Goal: Find specific page/section: Find specific page/section

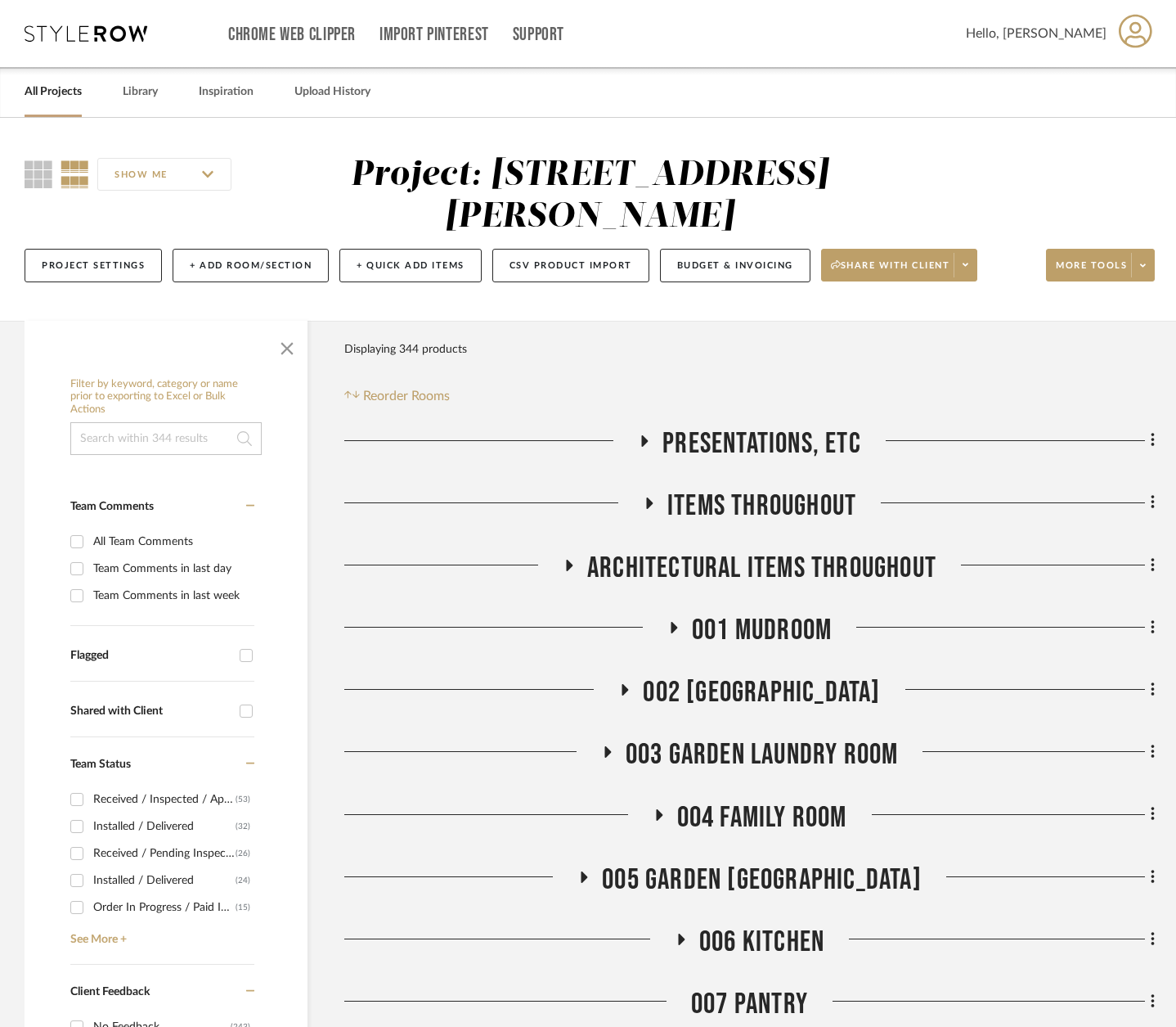
click at [49, 97] on link "All Projects" at bounding box center [53, 92] width 57 height 22
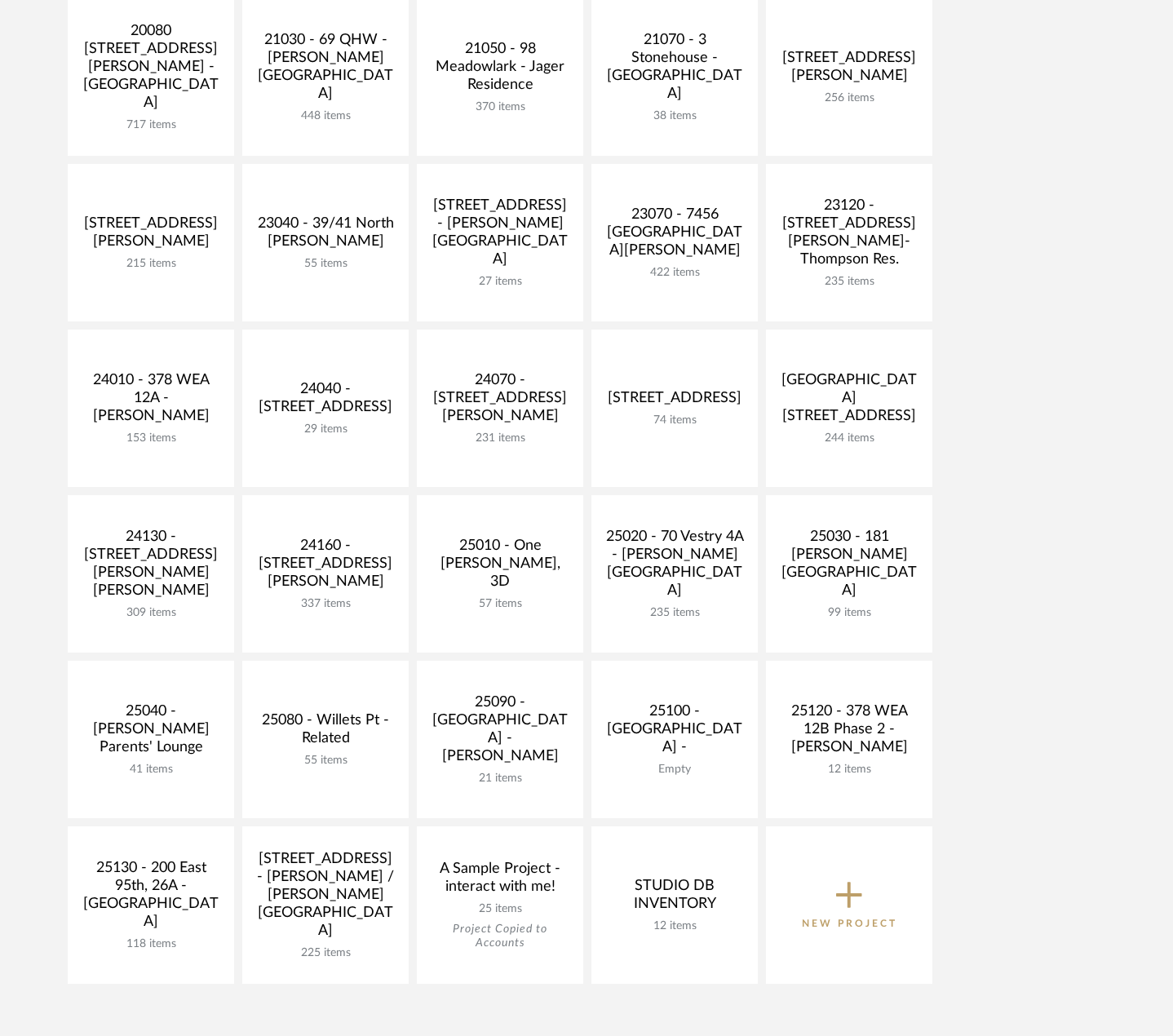
scroll to position [407, 0]
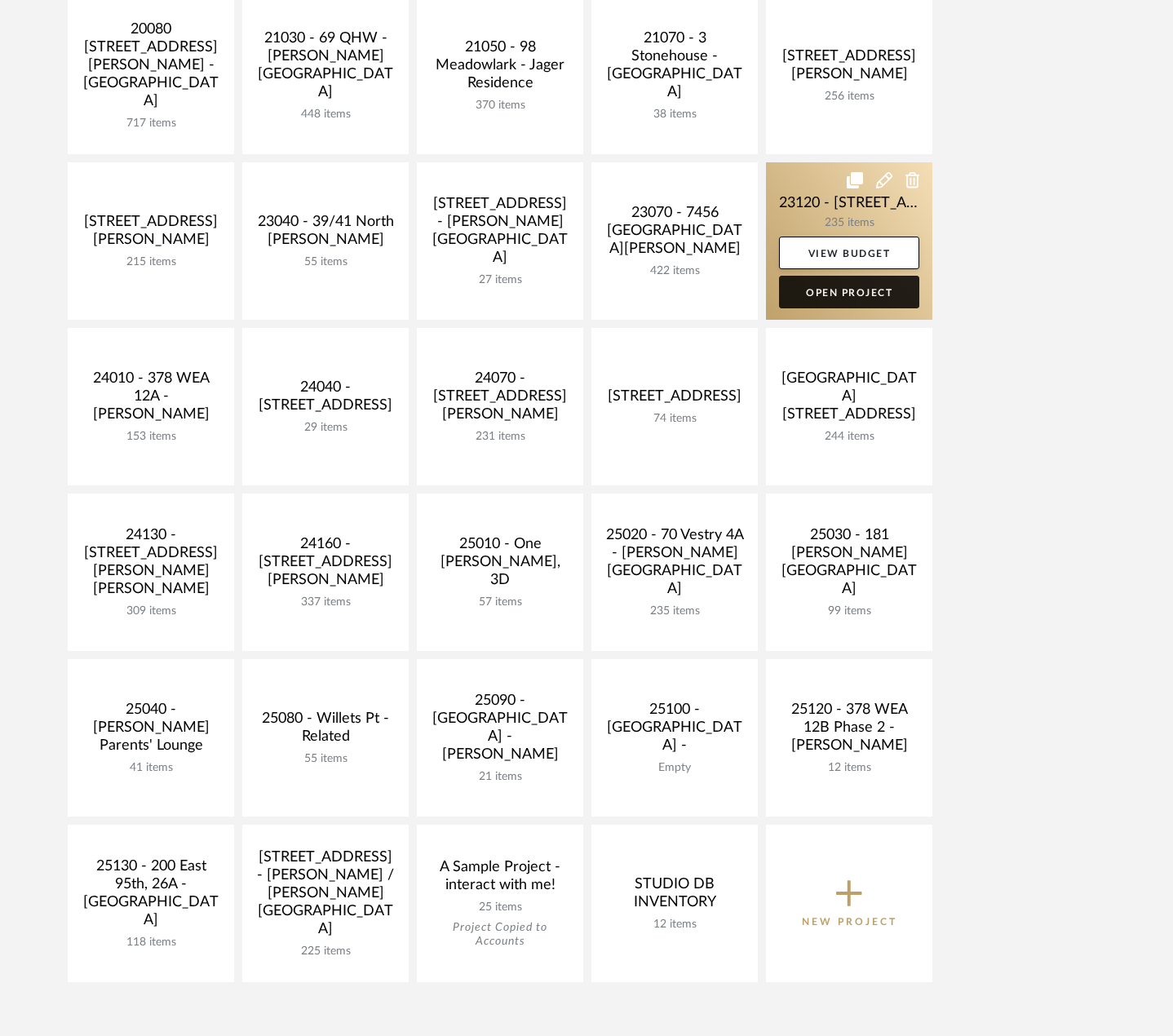
click at [858, 285] on link "Open Project" at bounding box center [849, 291] width 140 height 33
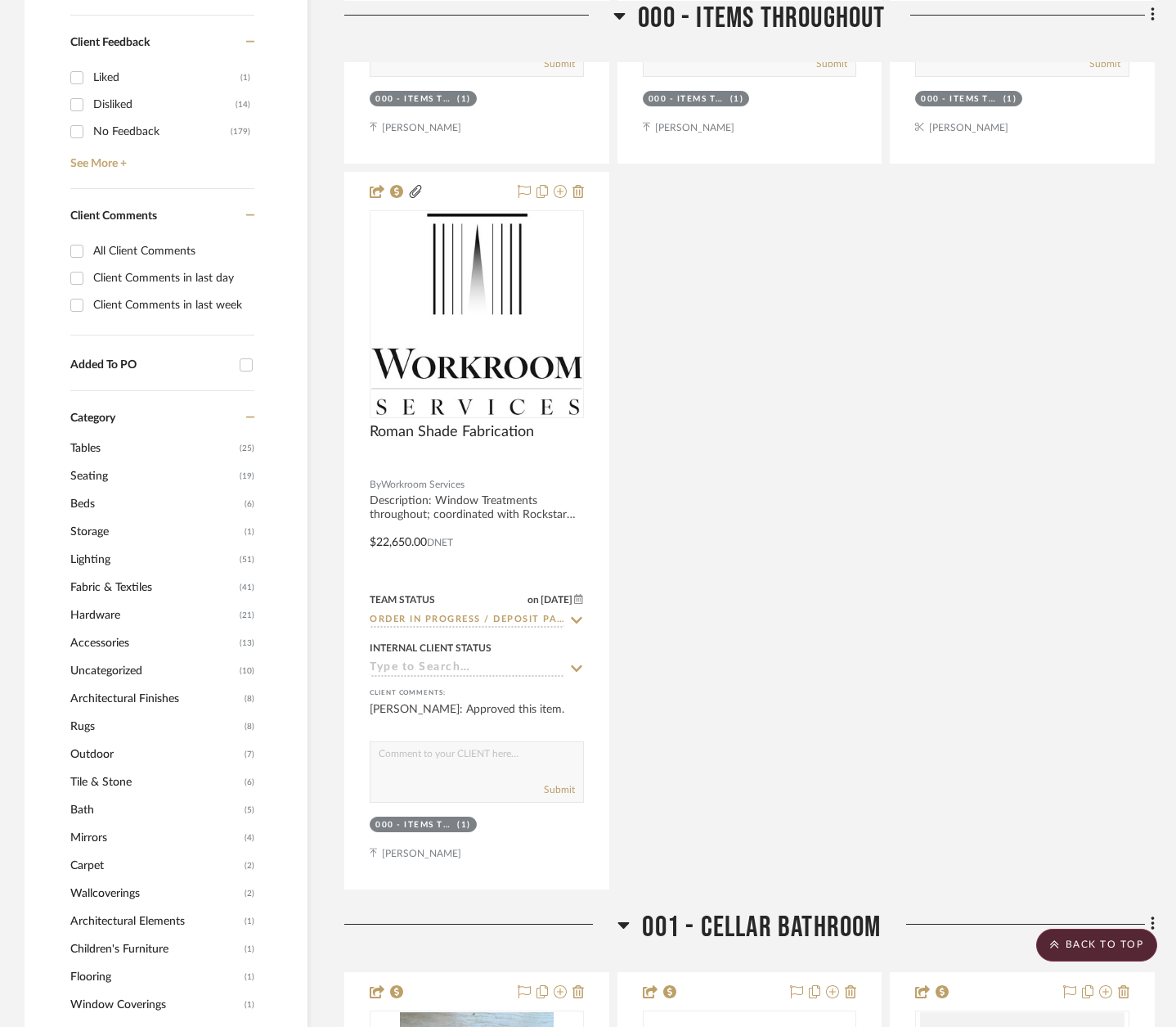
scroll to position [1227, 0]
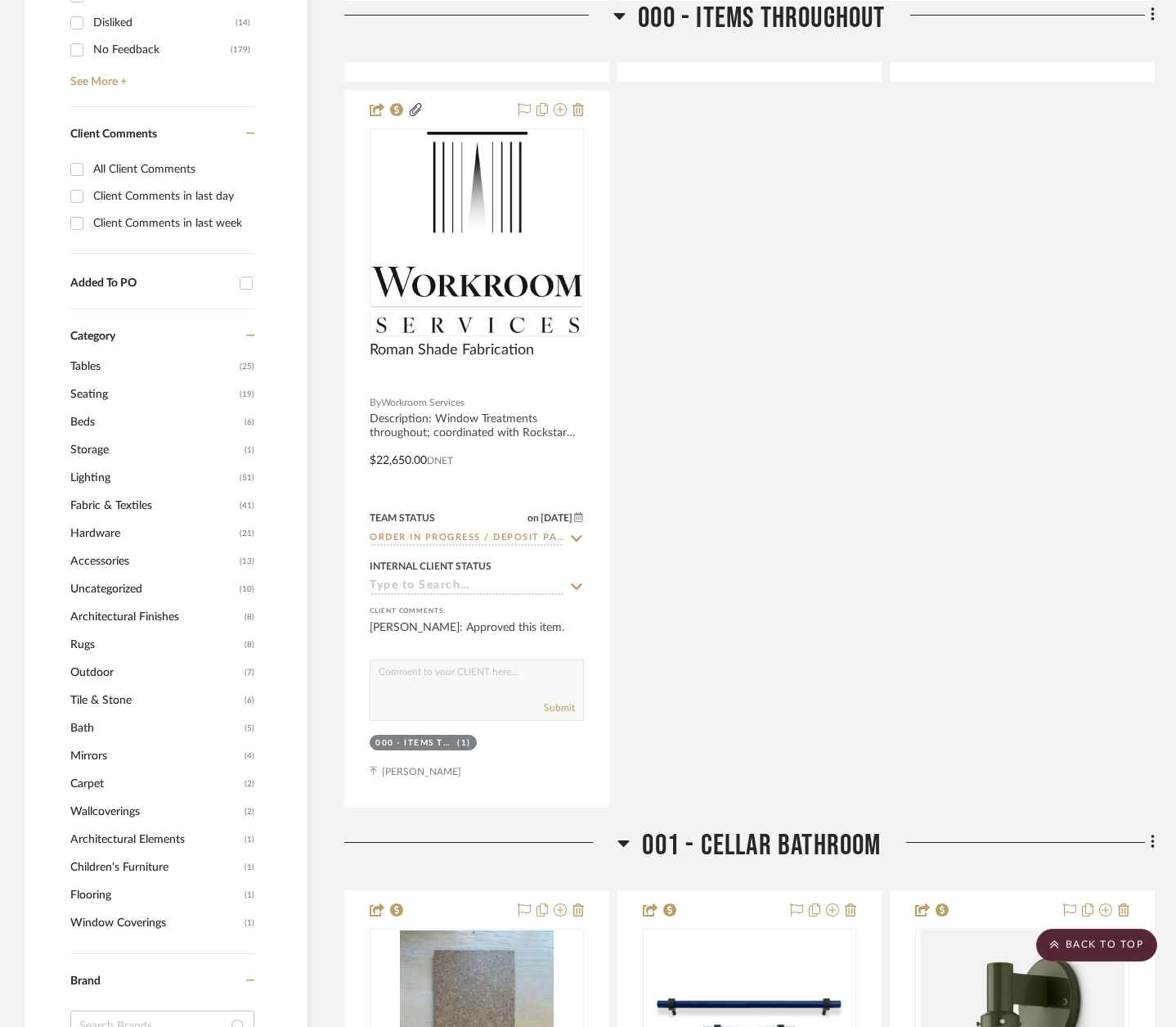
click at [91, 797] on span "Wallcoverings" at bounding box center [155, 811] width 170 height 28
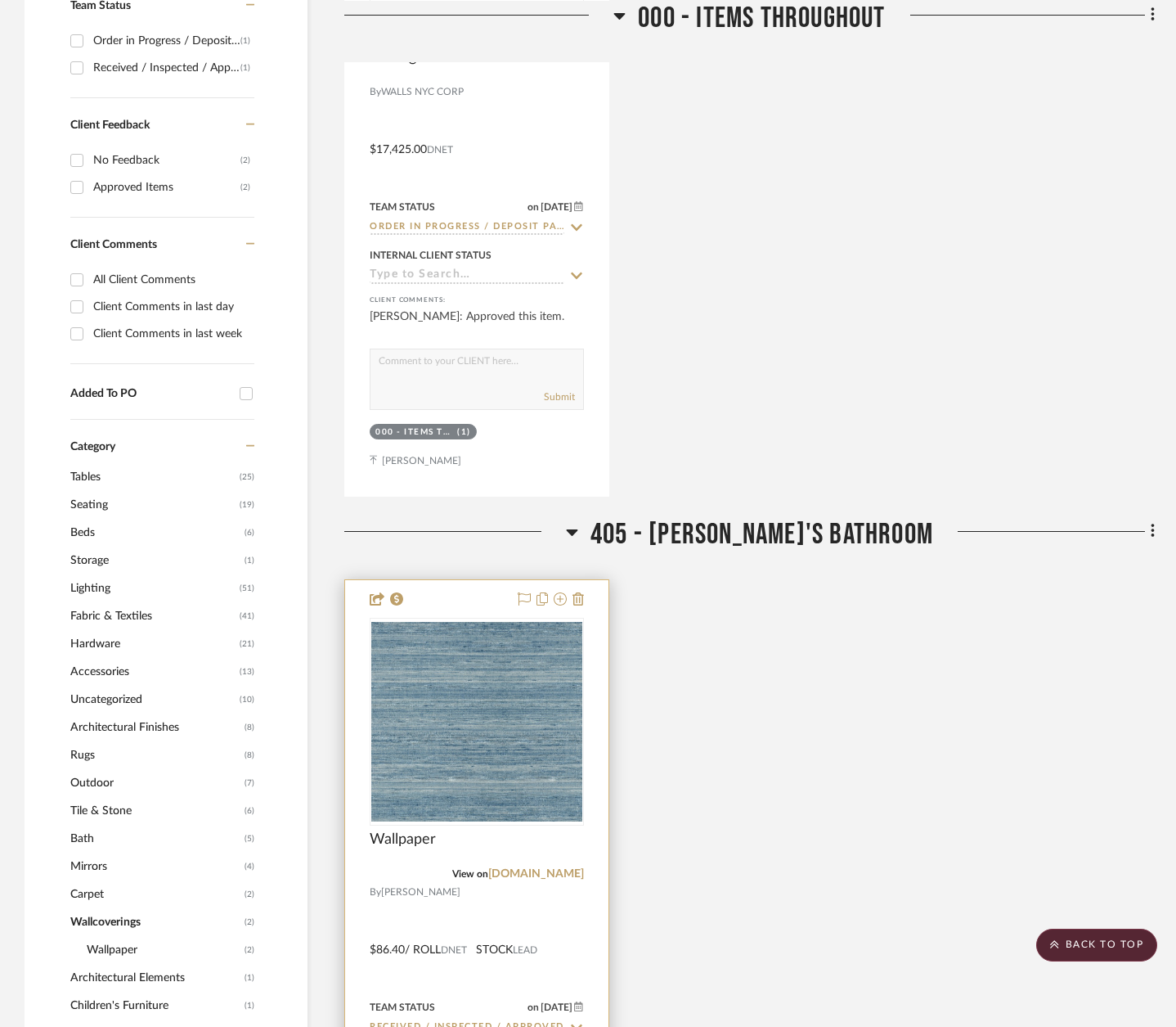
scroll to position [818, 0]
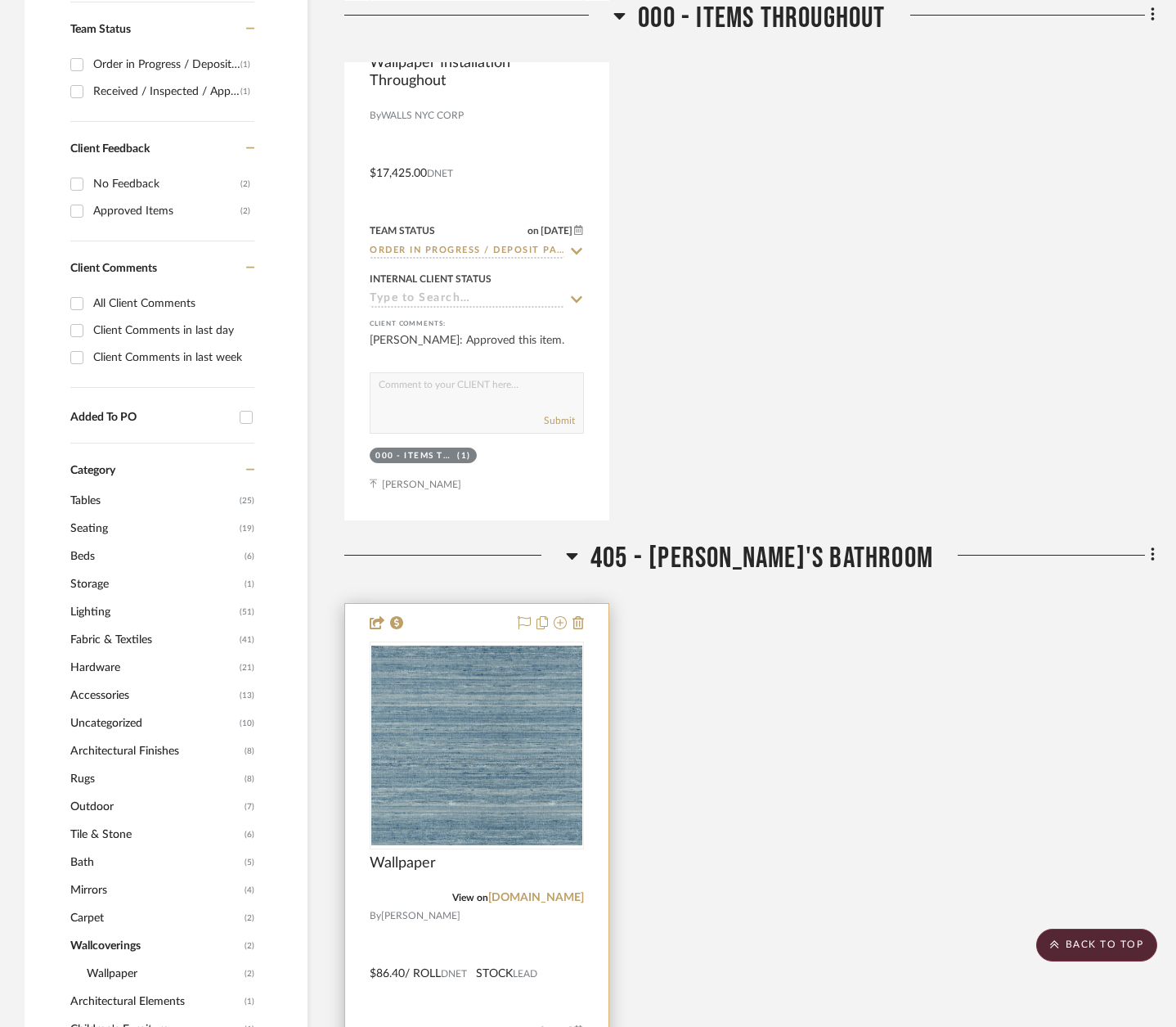
click at [555, 871] on div at bounding box center [477, 961] width 263 height 715
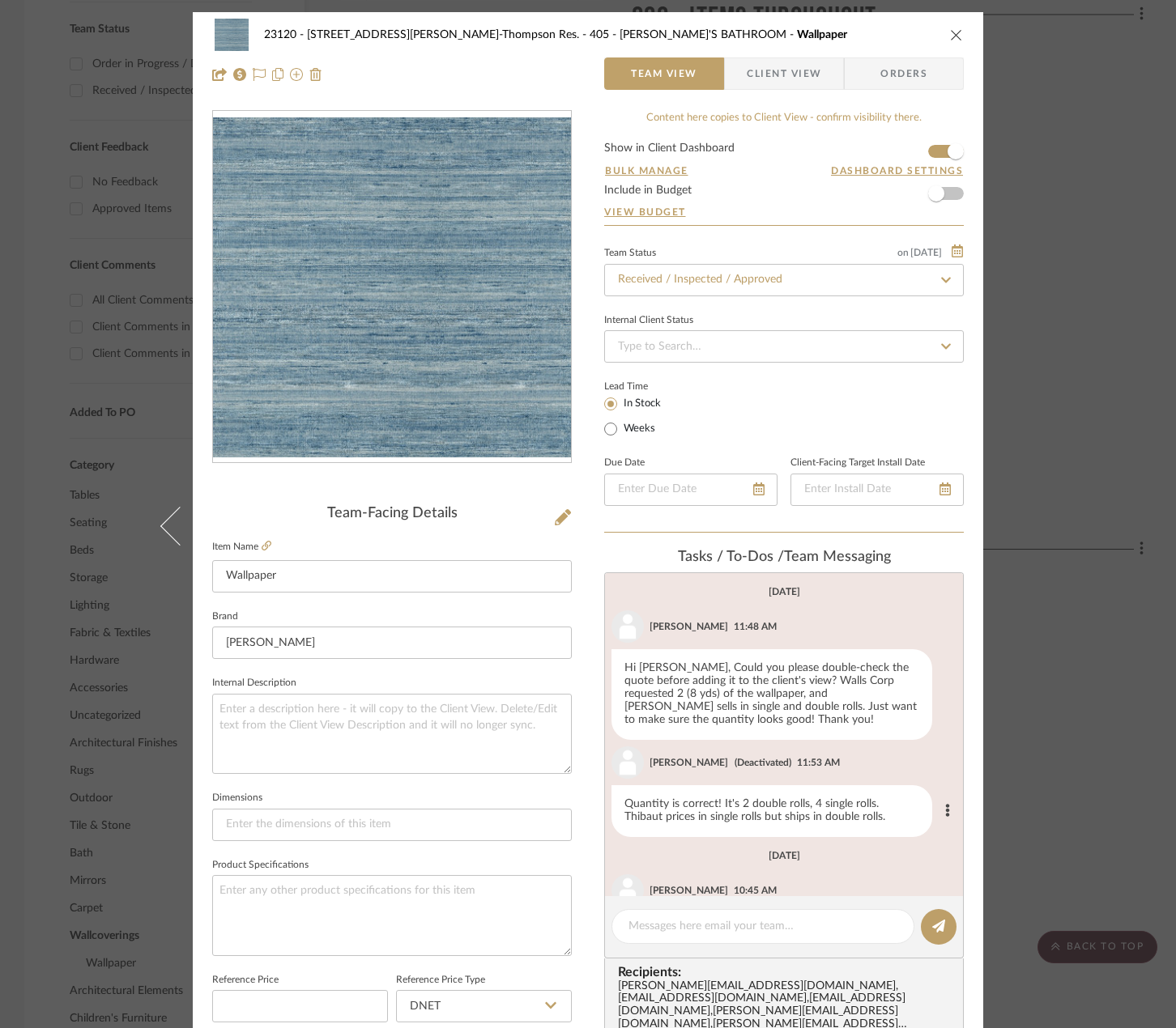
scroll to position [75, 0]
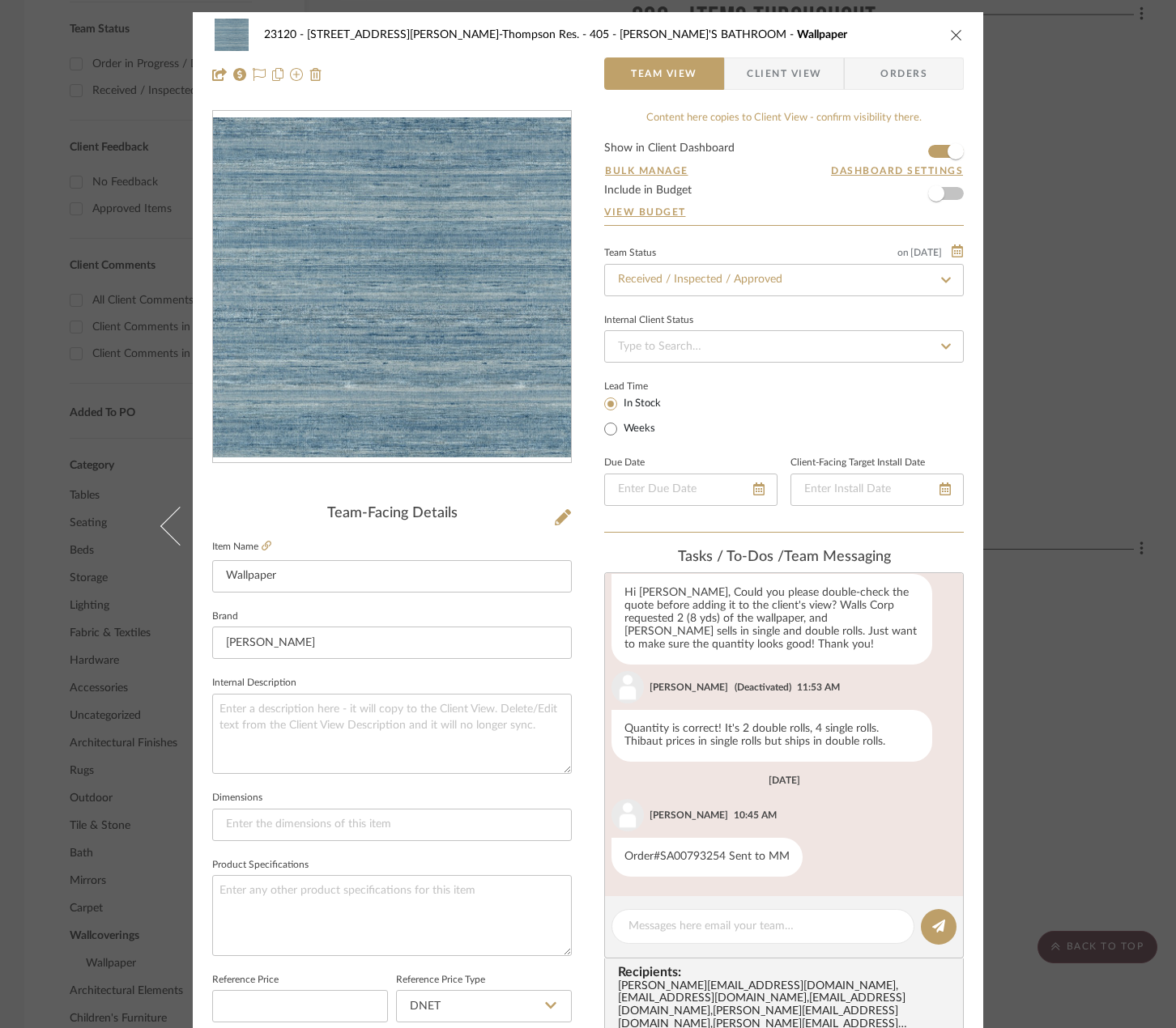
click at [1091, 637] on div "23120 - [STREET_ADDRESS][PERSON_NAME]-Thompson Res. 405 - [PERSON_NAME]'S BATHR…" at bounding box center [588, 514] width 1176 height 1028
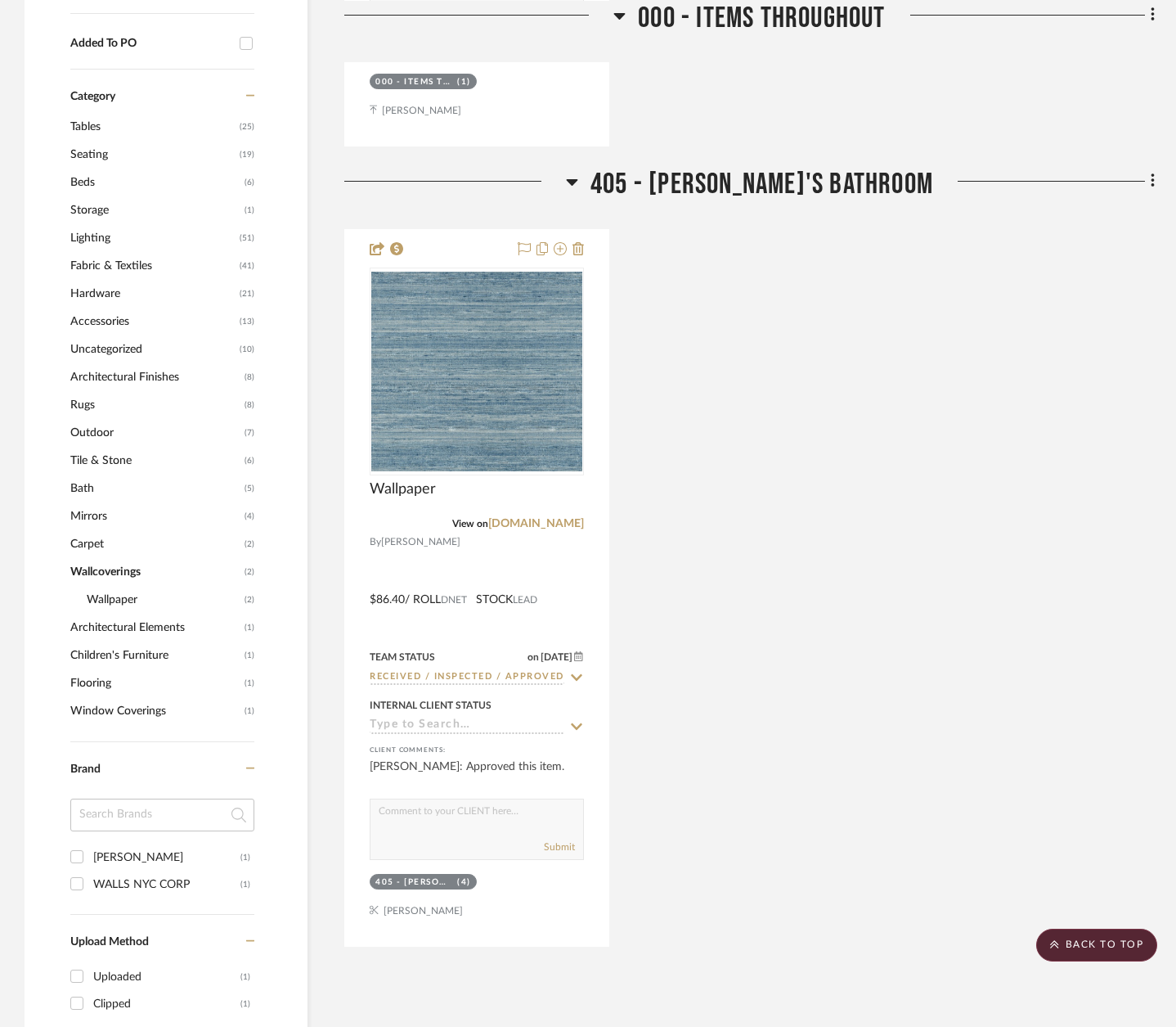
scroll to position [1018, 0]
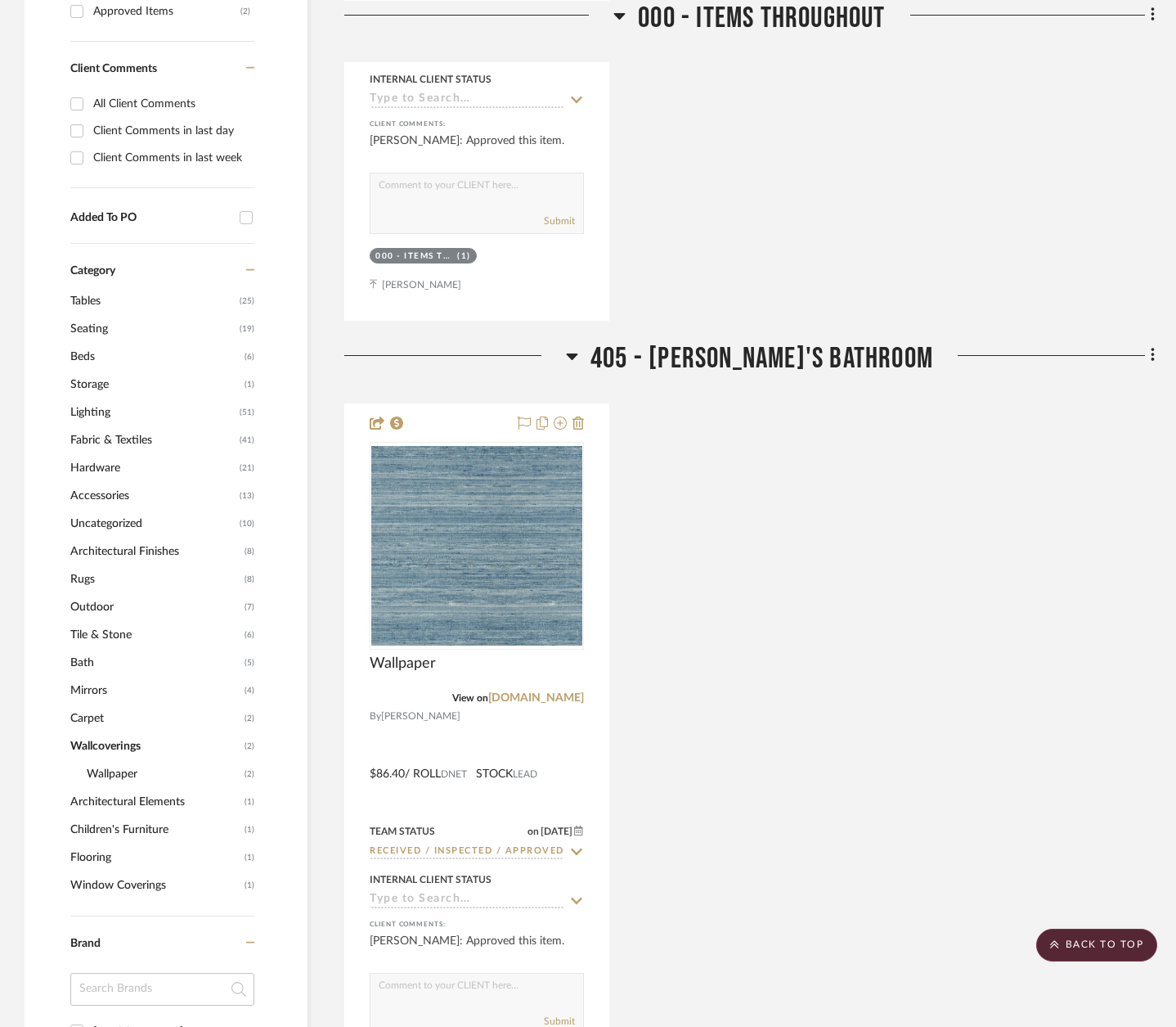
click at [106, 760] on span "Wallpaper" at bounding box center [163, 774] width 153 height 28
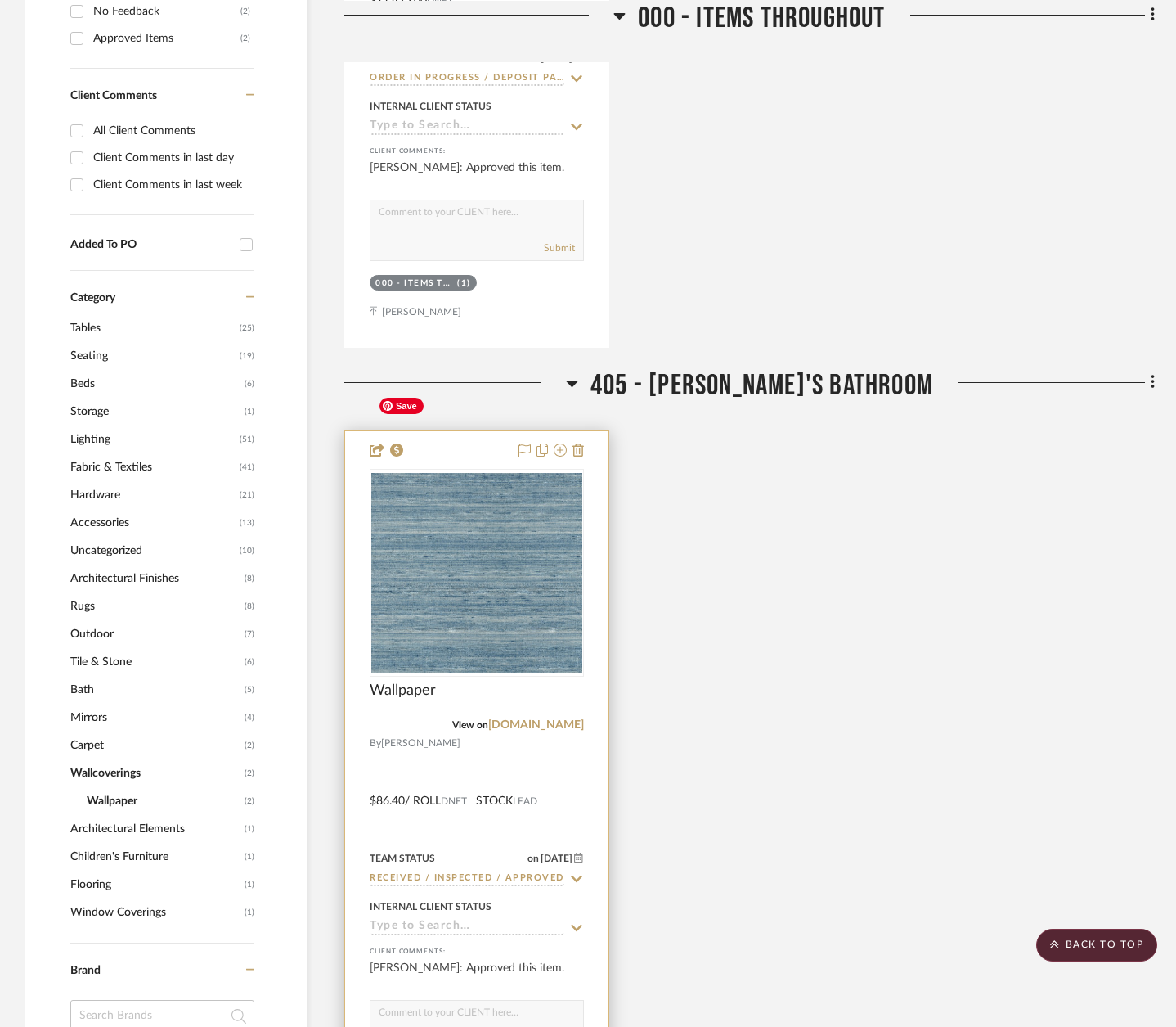
scroll to position [1099, 0]
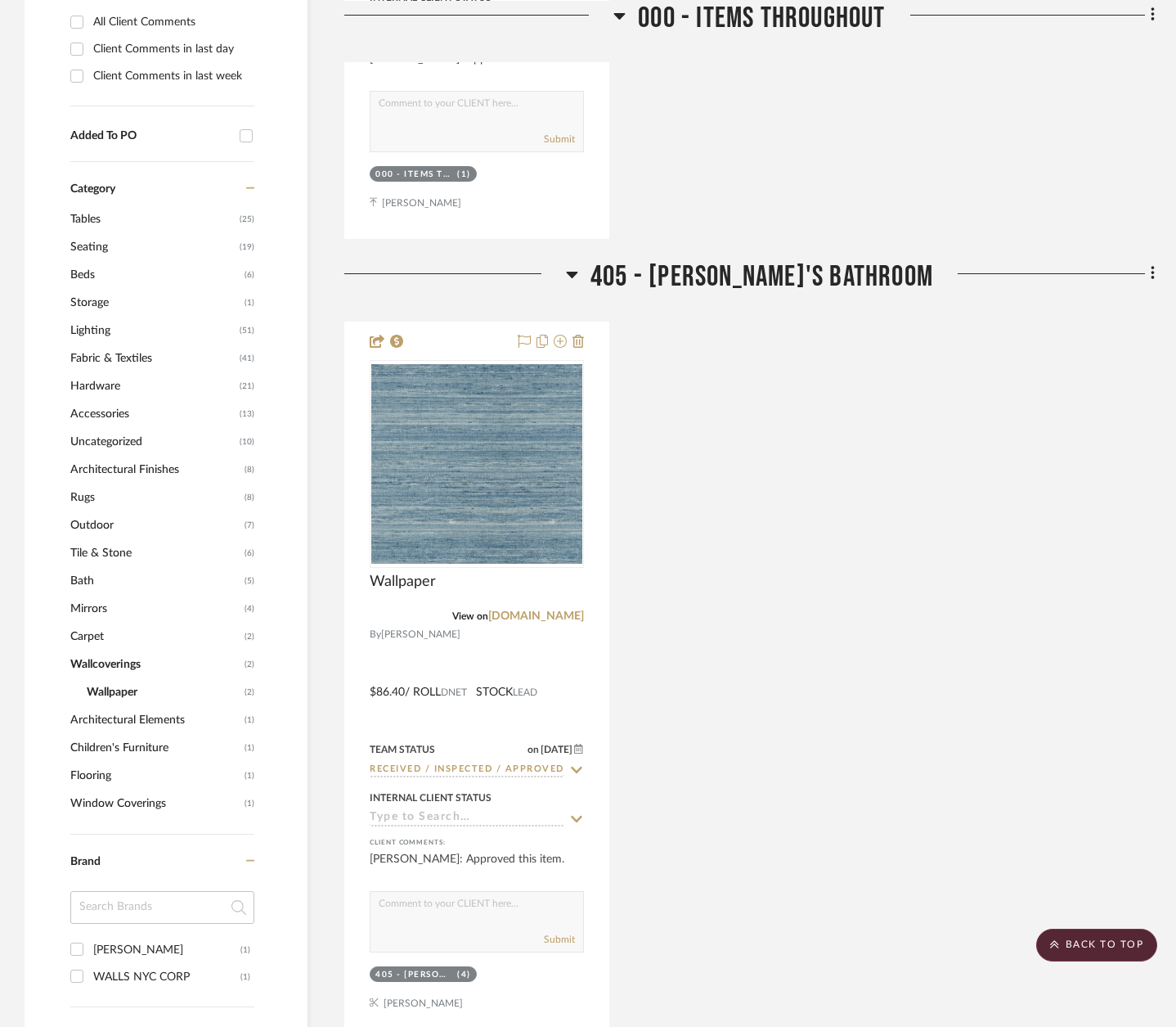
click at [116, 650] on span "Wallcoverings" at bounding box center [155, 664] width 170 height 28
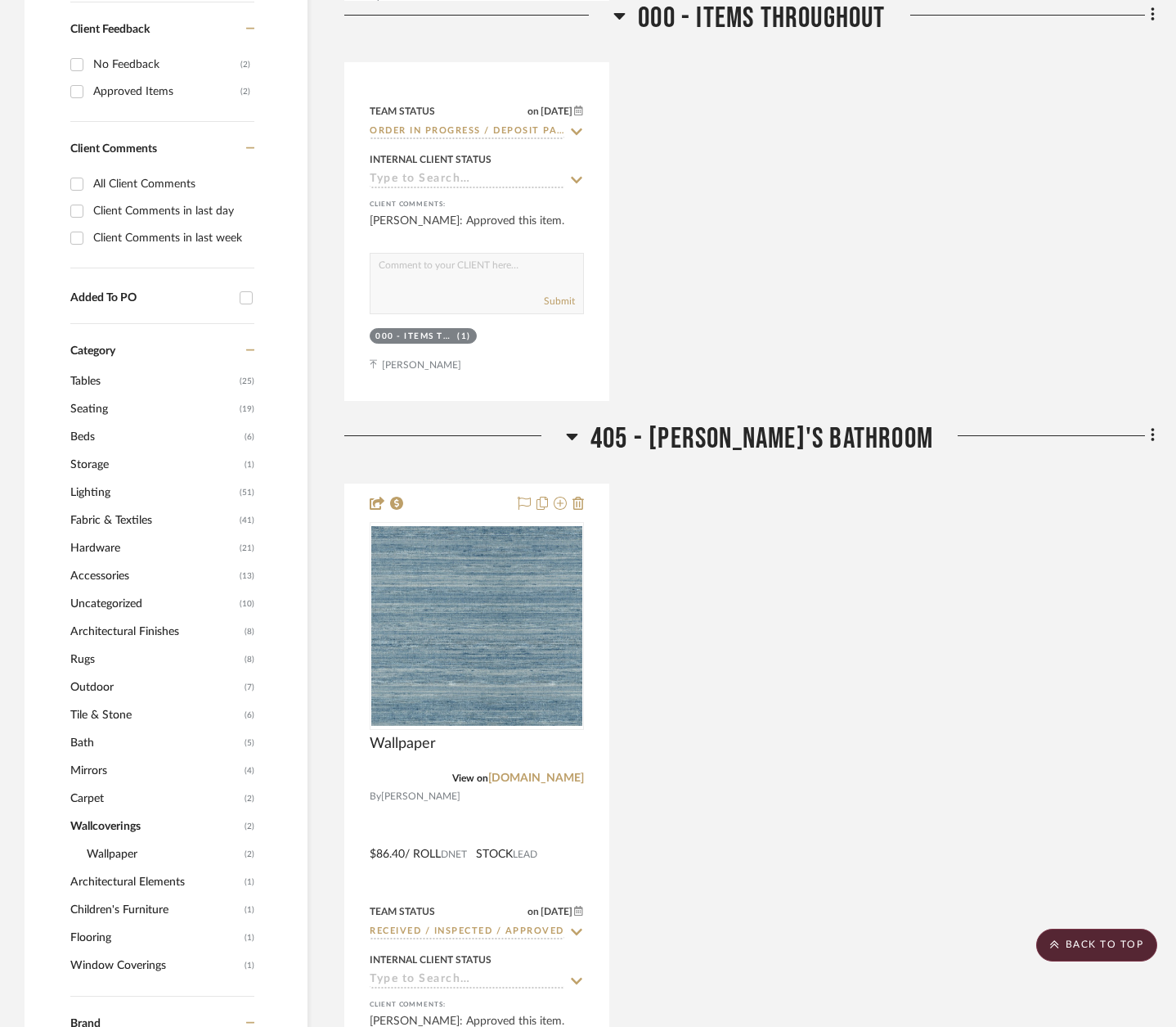
scroll to position [854, 0]
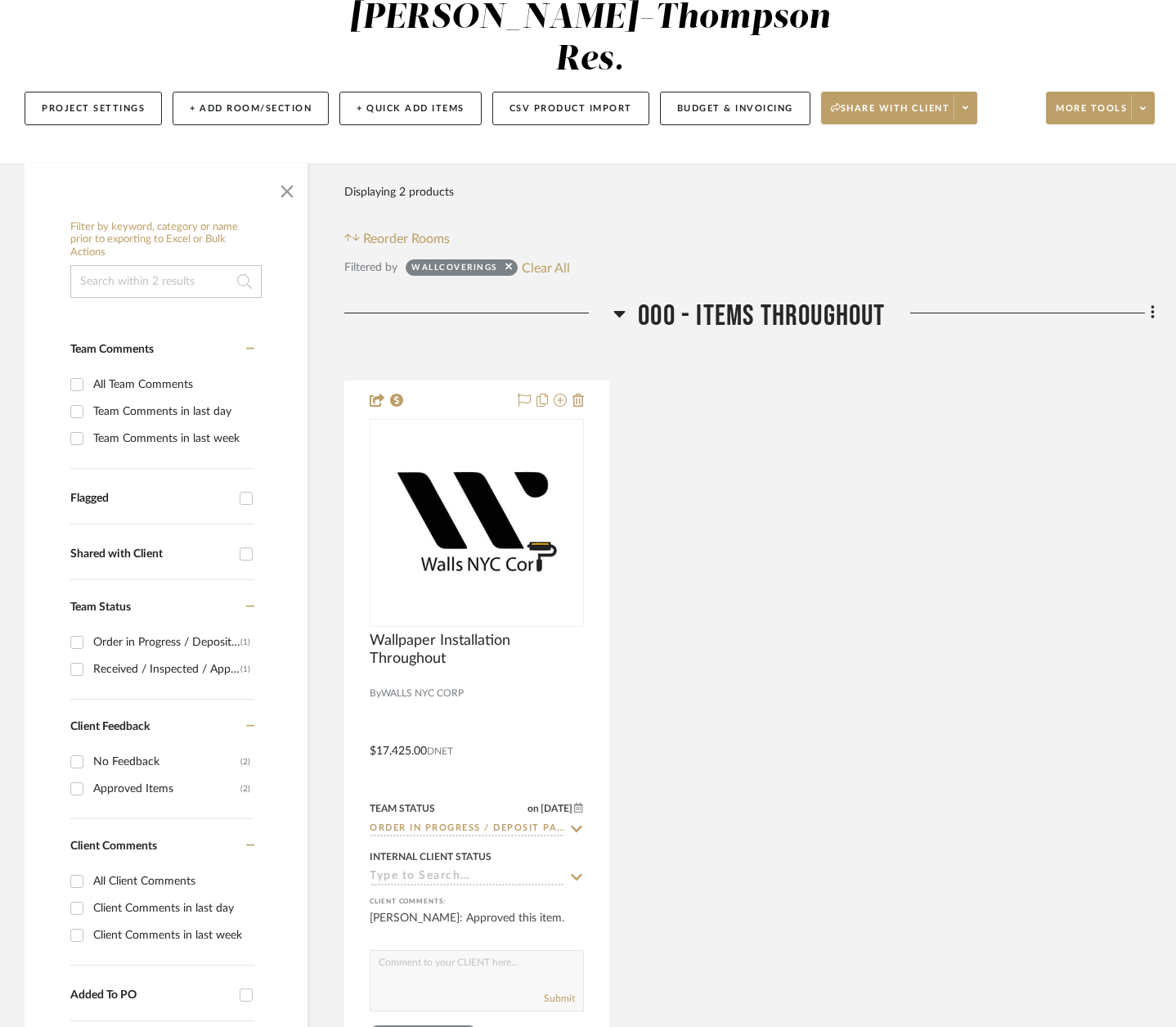
scroll to position [118, 0]
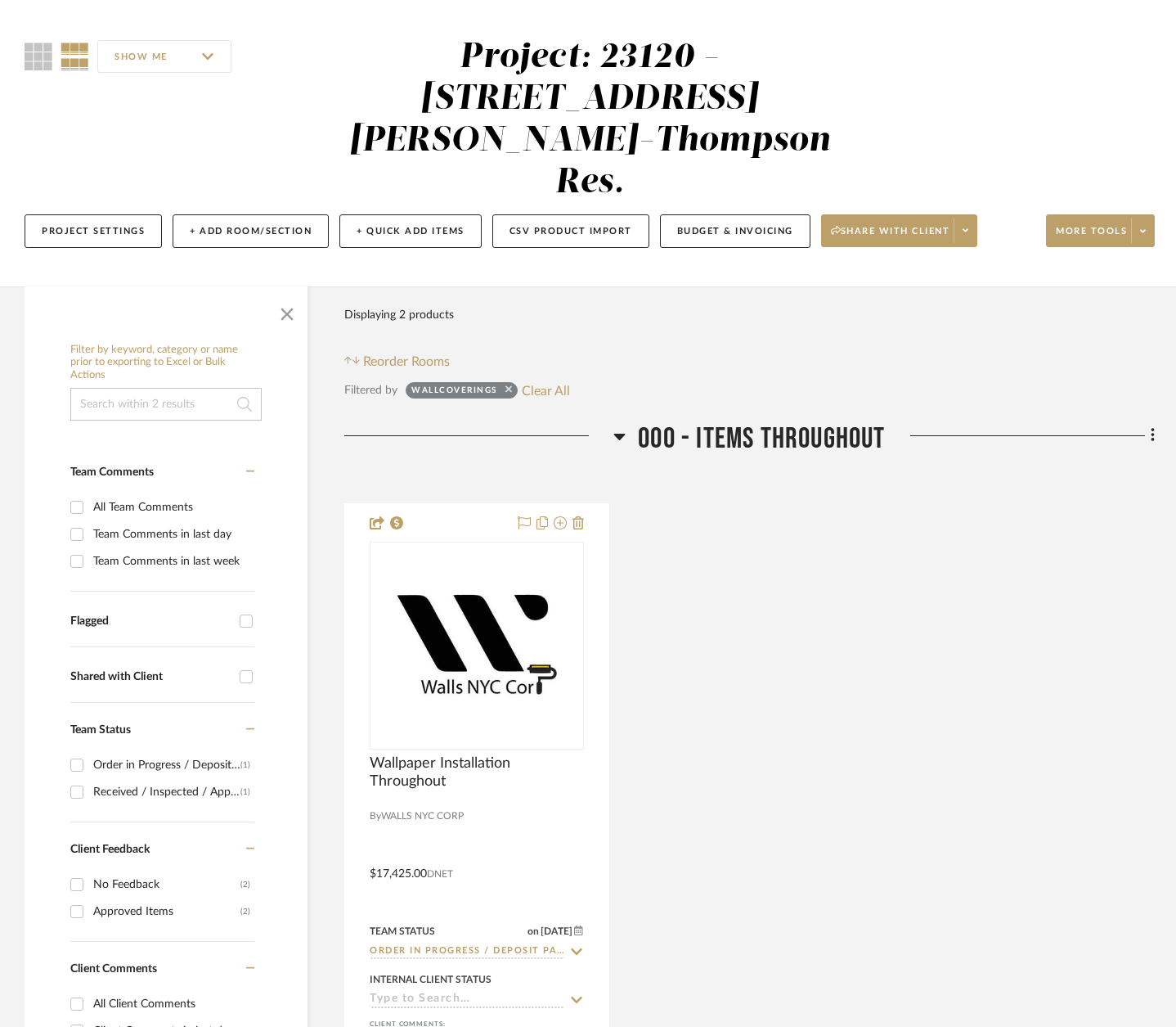
click at [506, 384] on icon at bounding box center [508, 389] width 7 height 11
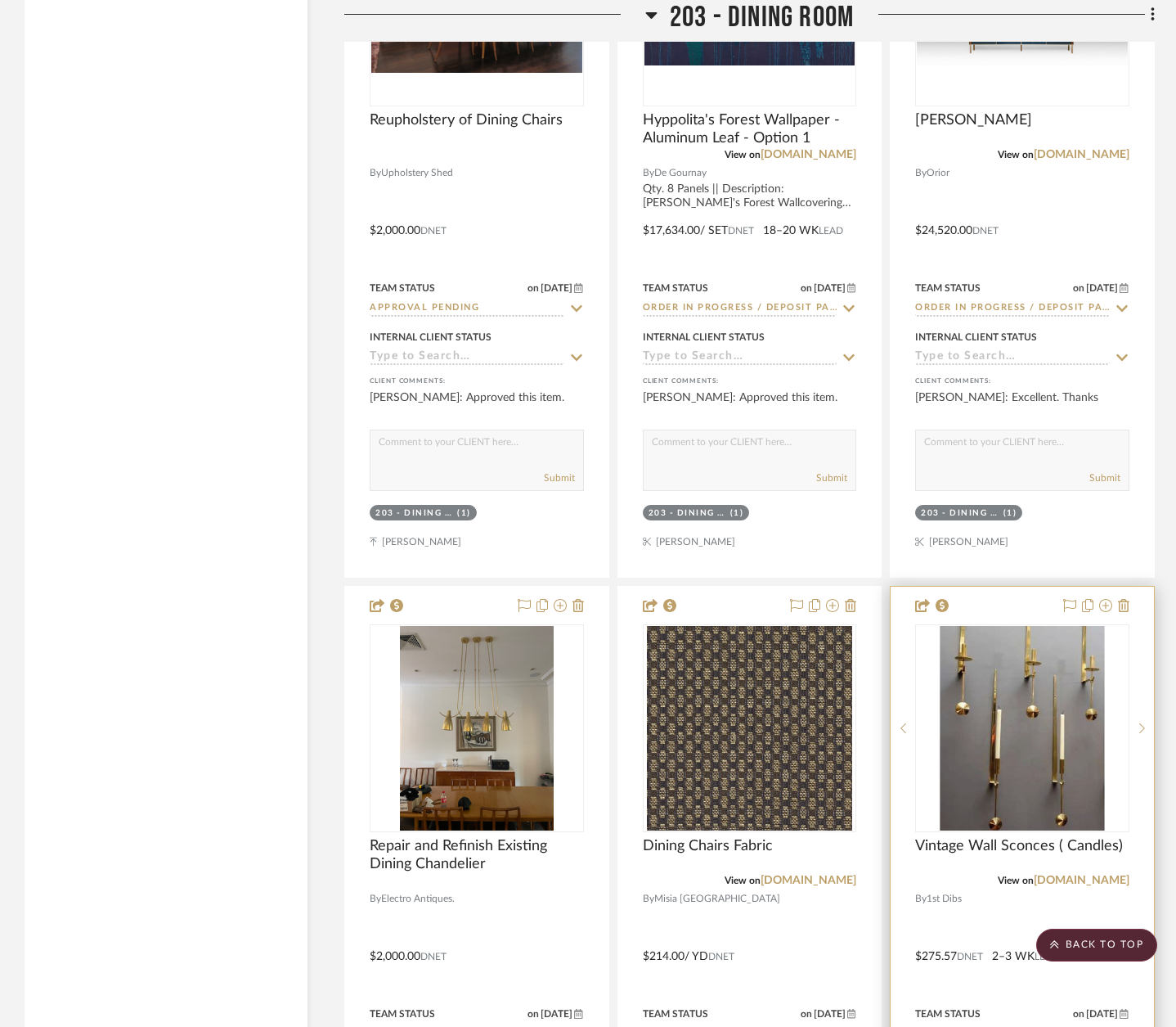
scroll to position [20569, 0]
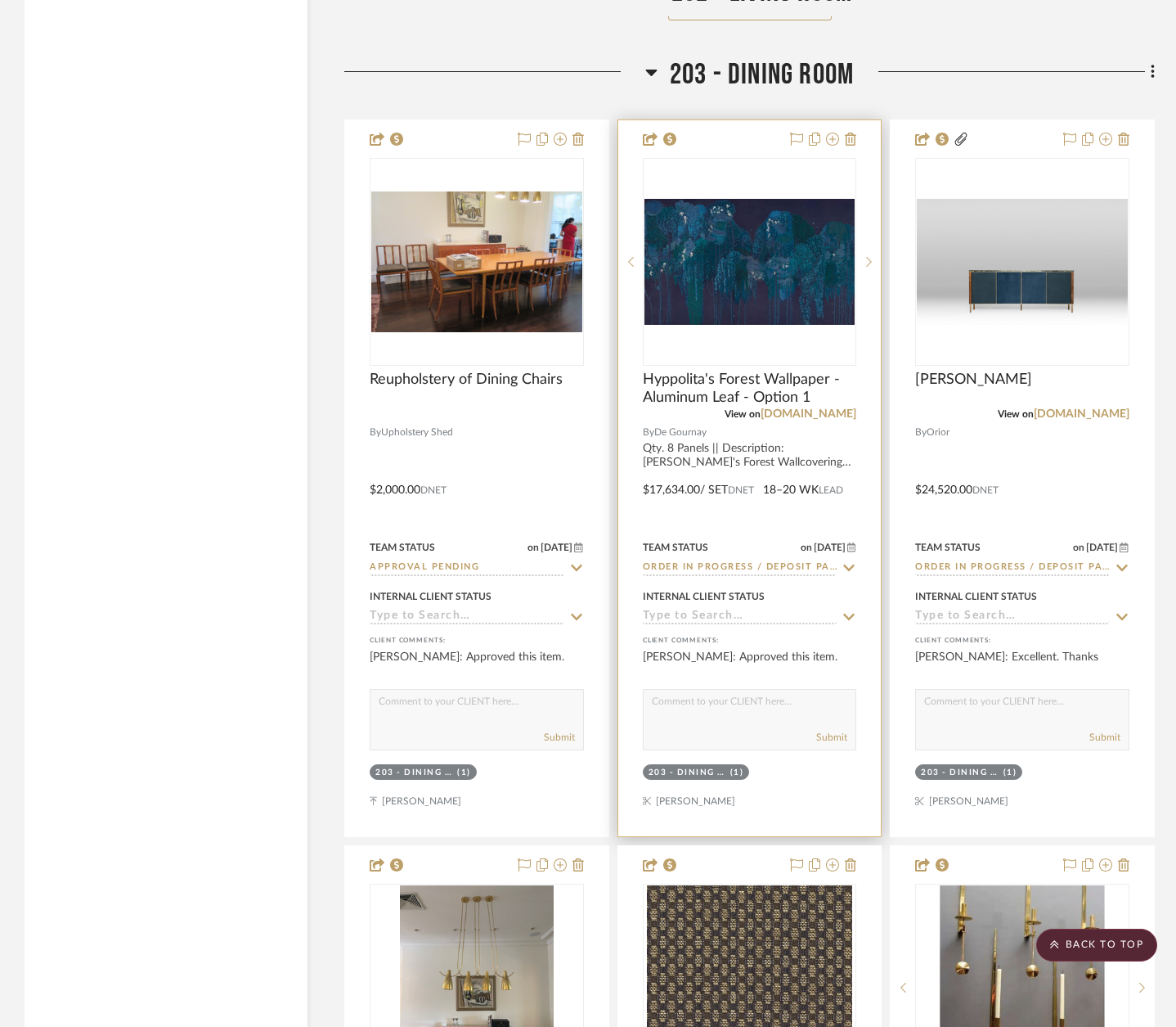
click at [810, 410] on div at bounding box center [750, 478] width 263 height 715
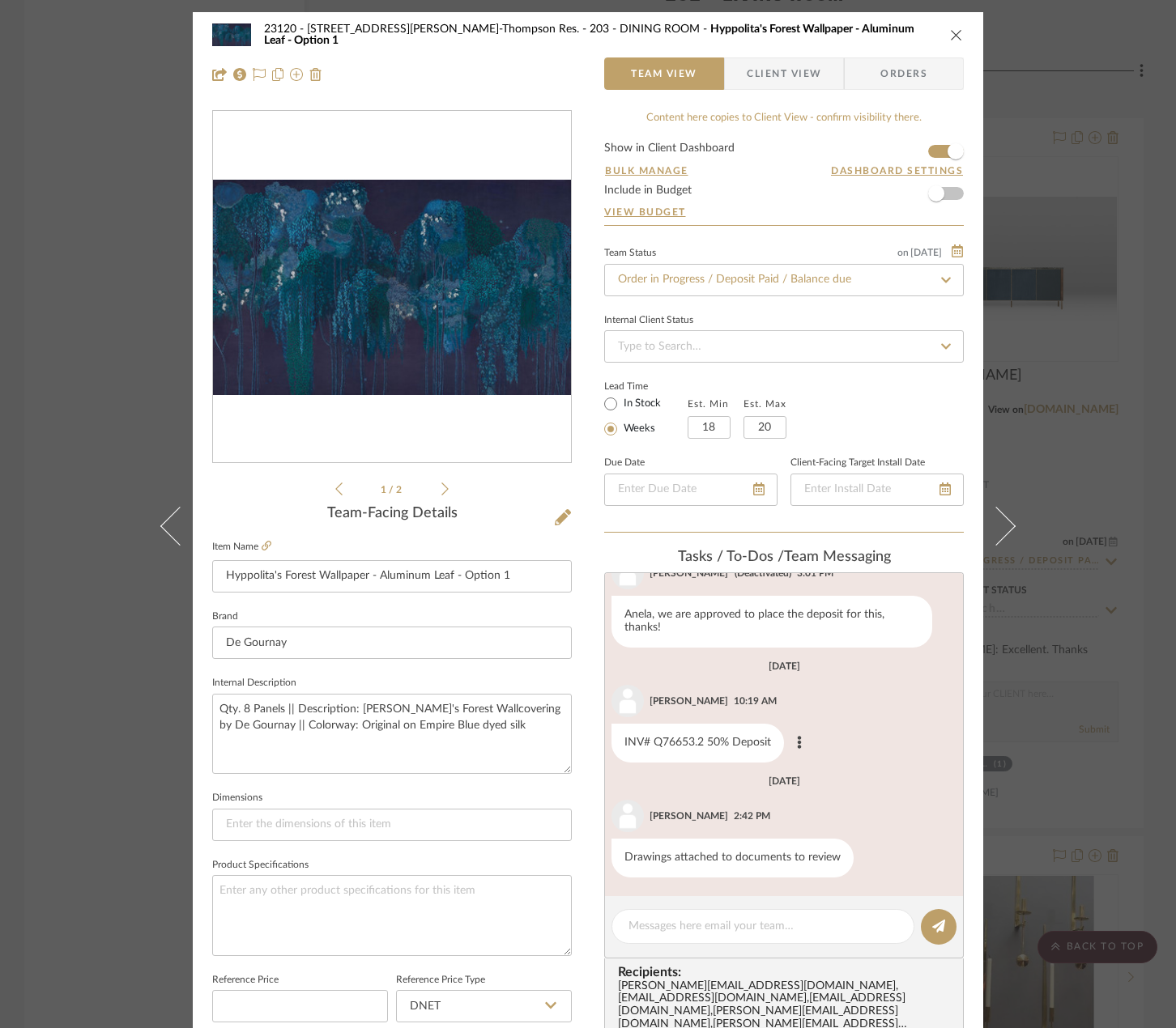
scroll to position [714, 0]
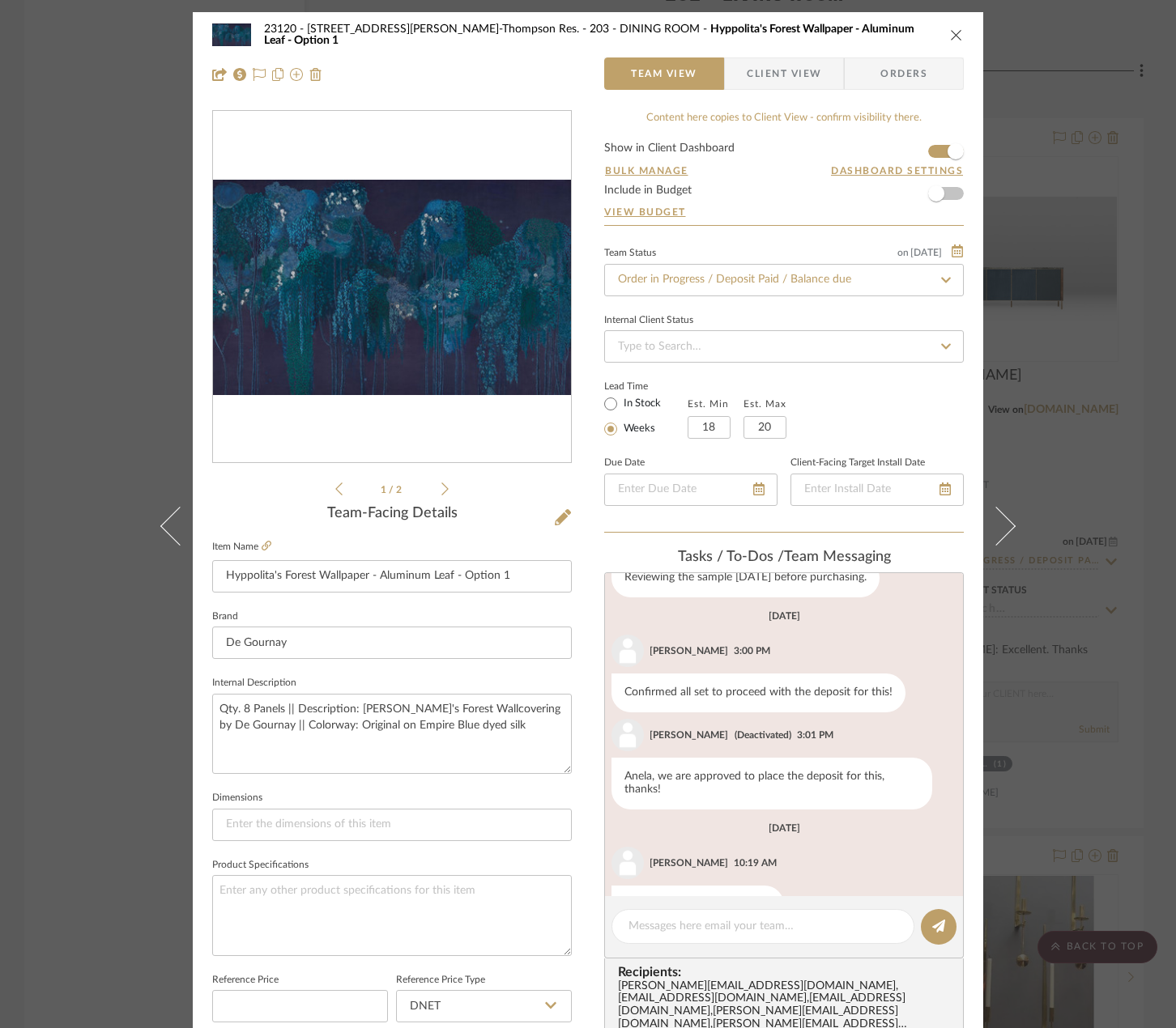
click at [54, 269] on div "23120 - [STREET_ADDRESS][PERSON_NAME], [PERSON_NAME] Res. 203 - DINING ROOM Hyp…" at bounding box center [588, 514] width 1176 height 1028
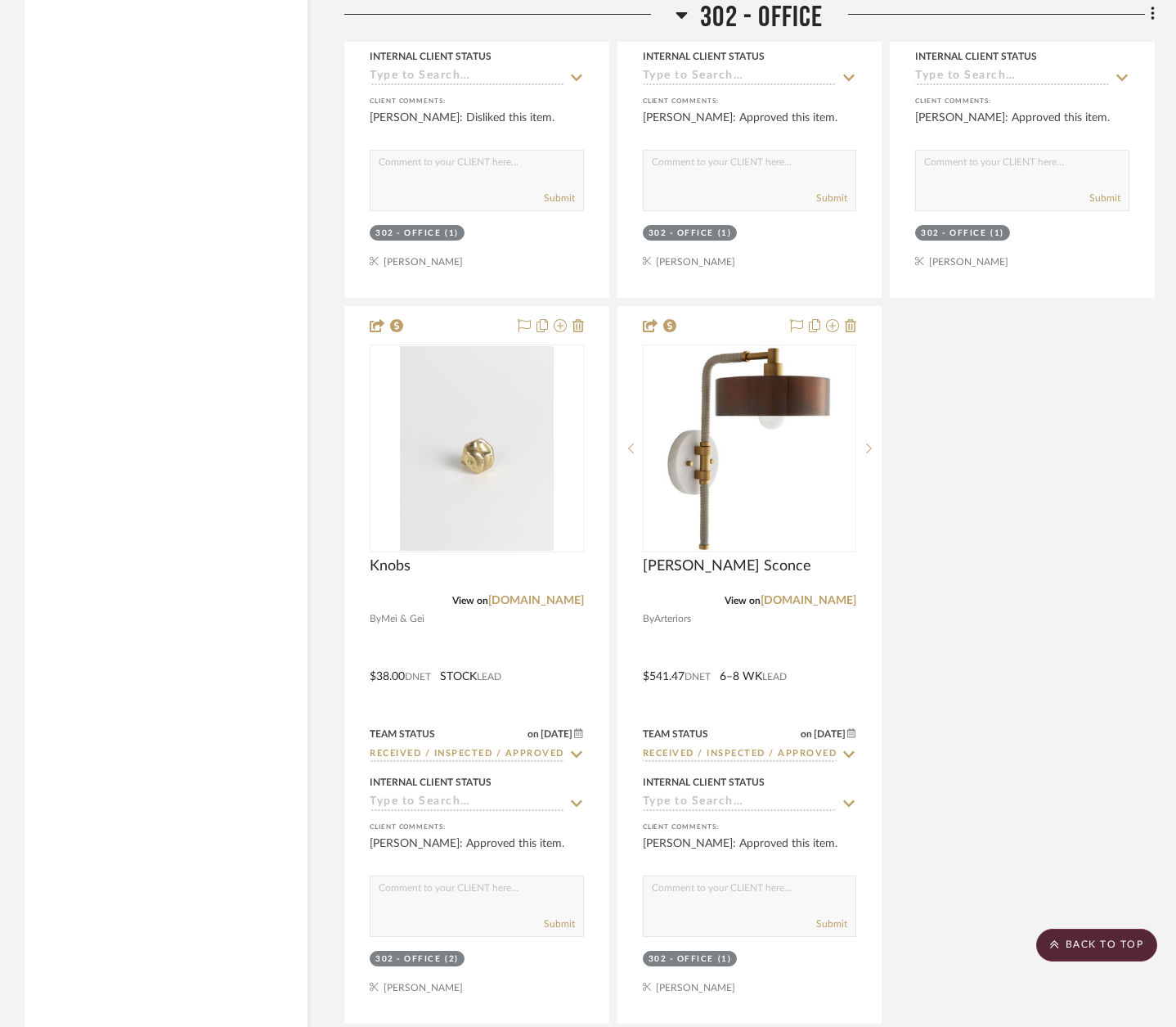
scroll to position [28385, 0]
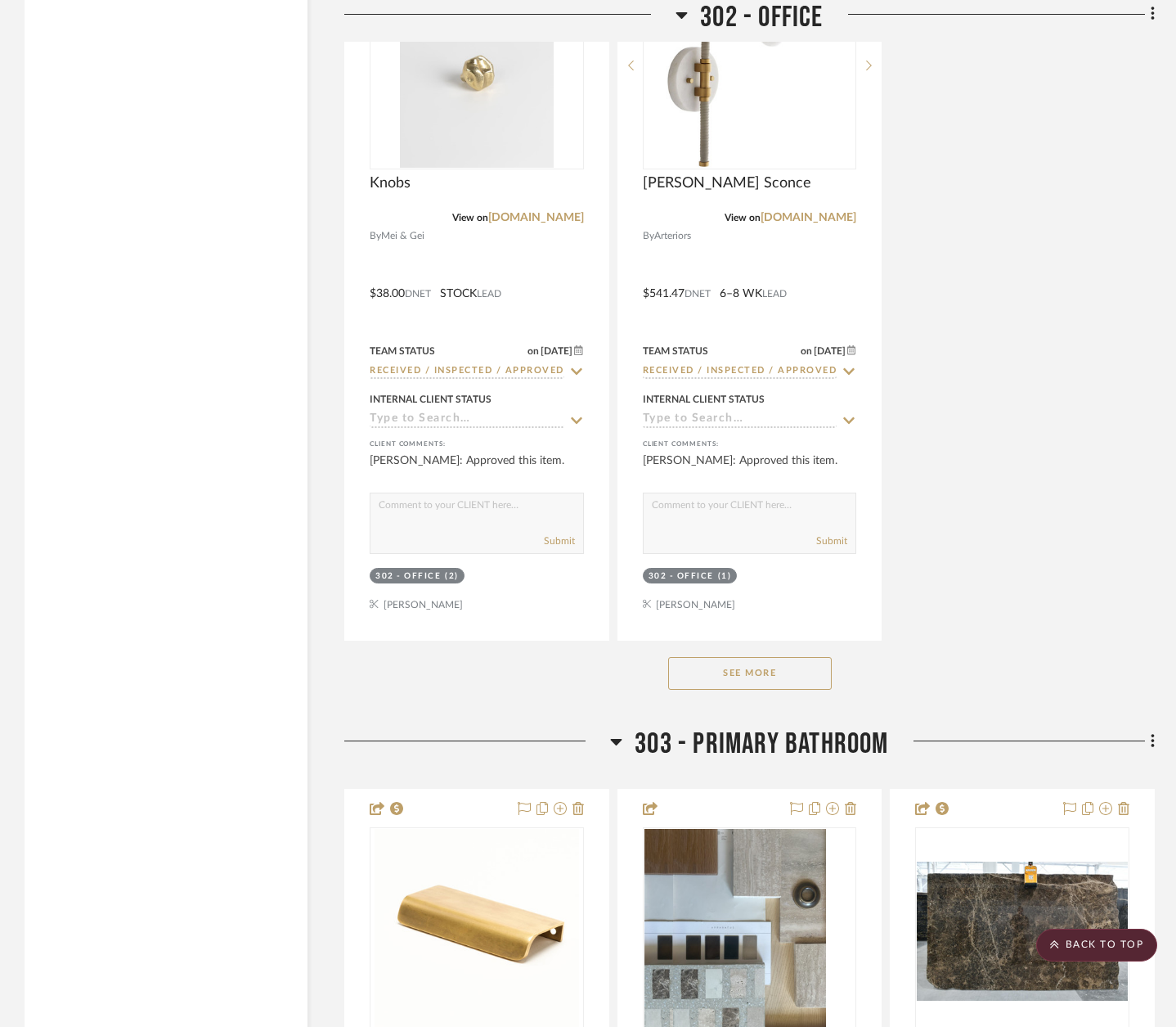
click at [718, 657] on button "See More" at bounding box center [749, 673] width 163 height 33
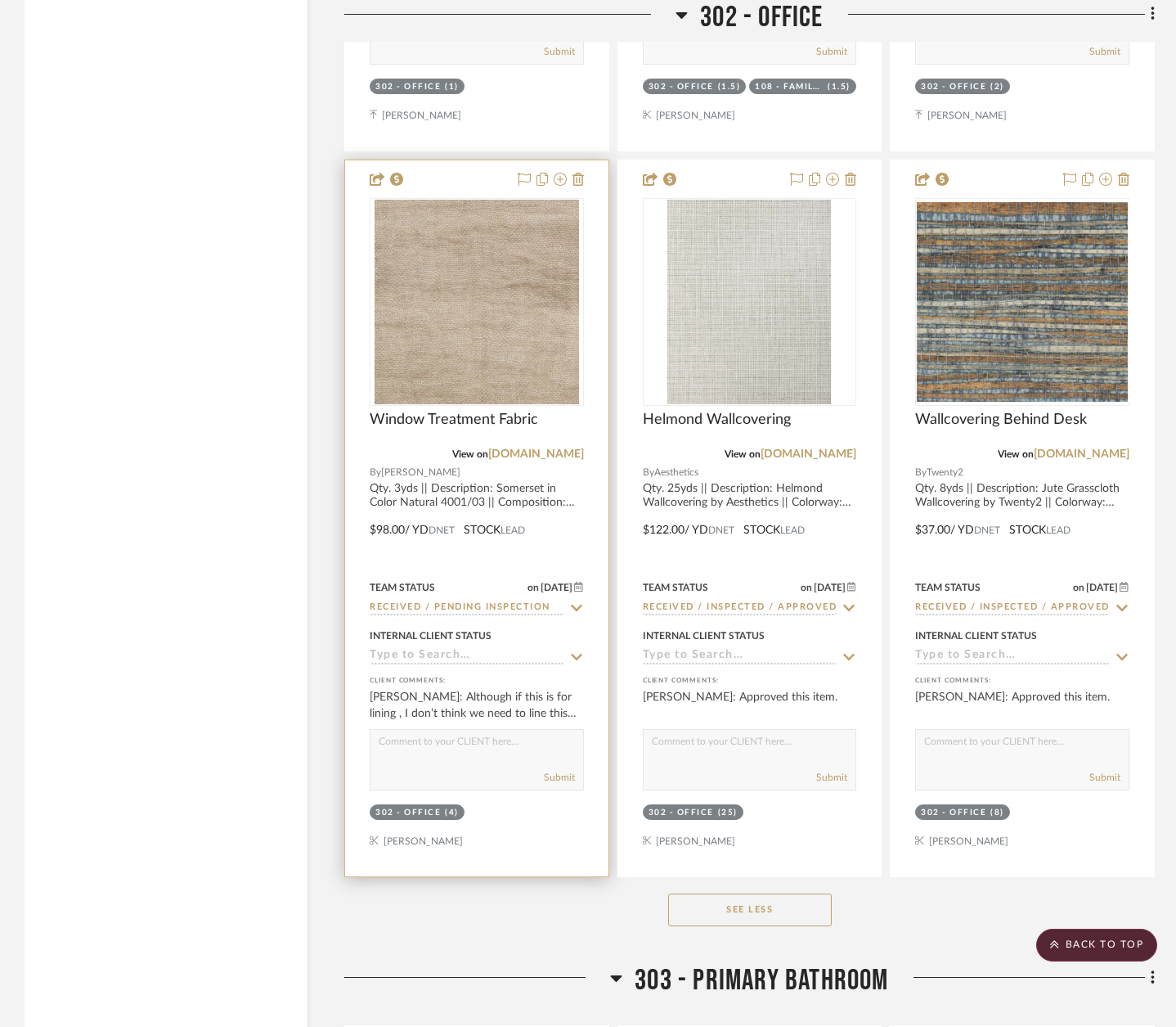
scroll to position [29612, 0]
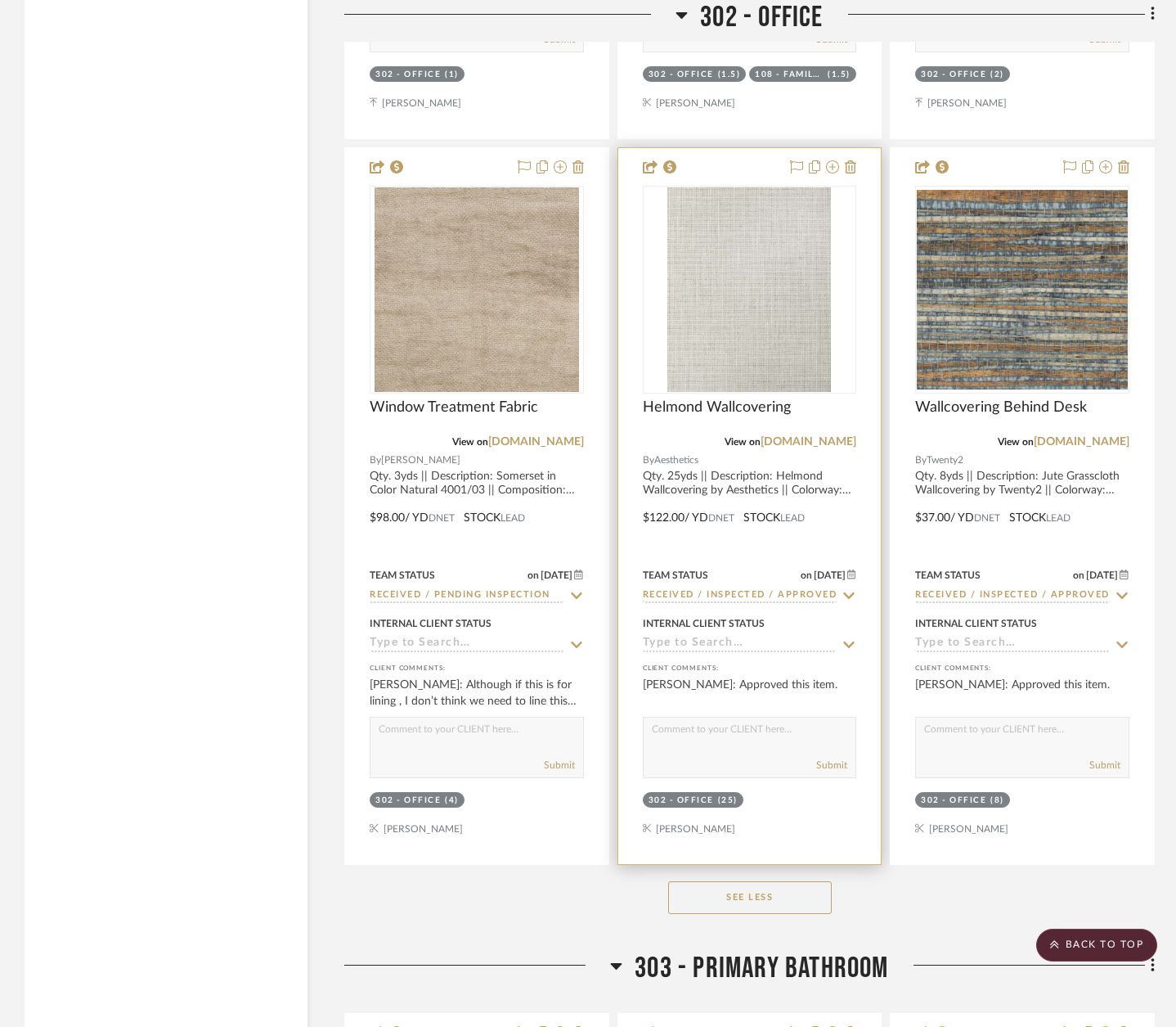
click at [773, 418] on div at bounding box center [750, 506] width 263 height 715
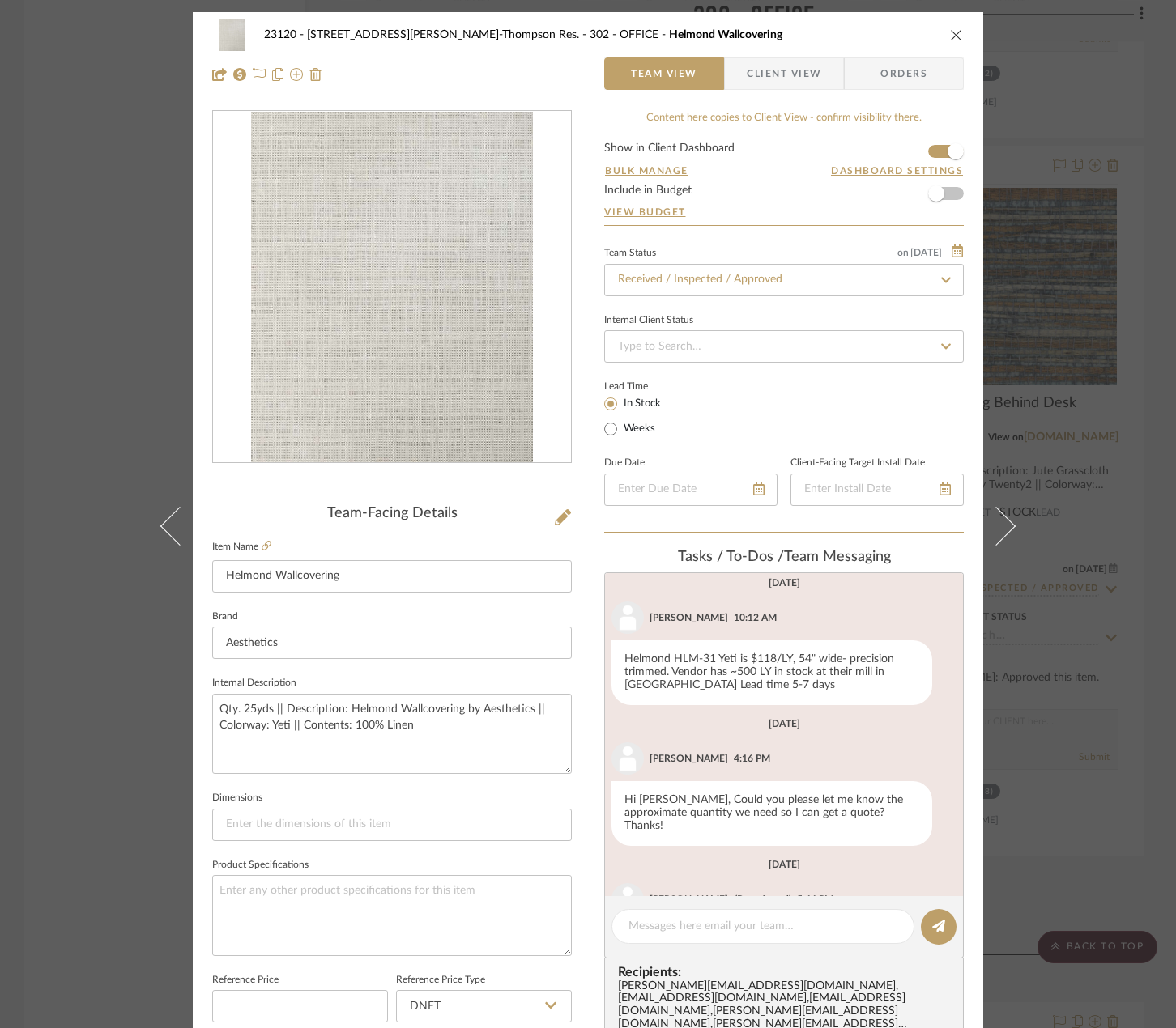
scroll to position [0, 0]
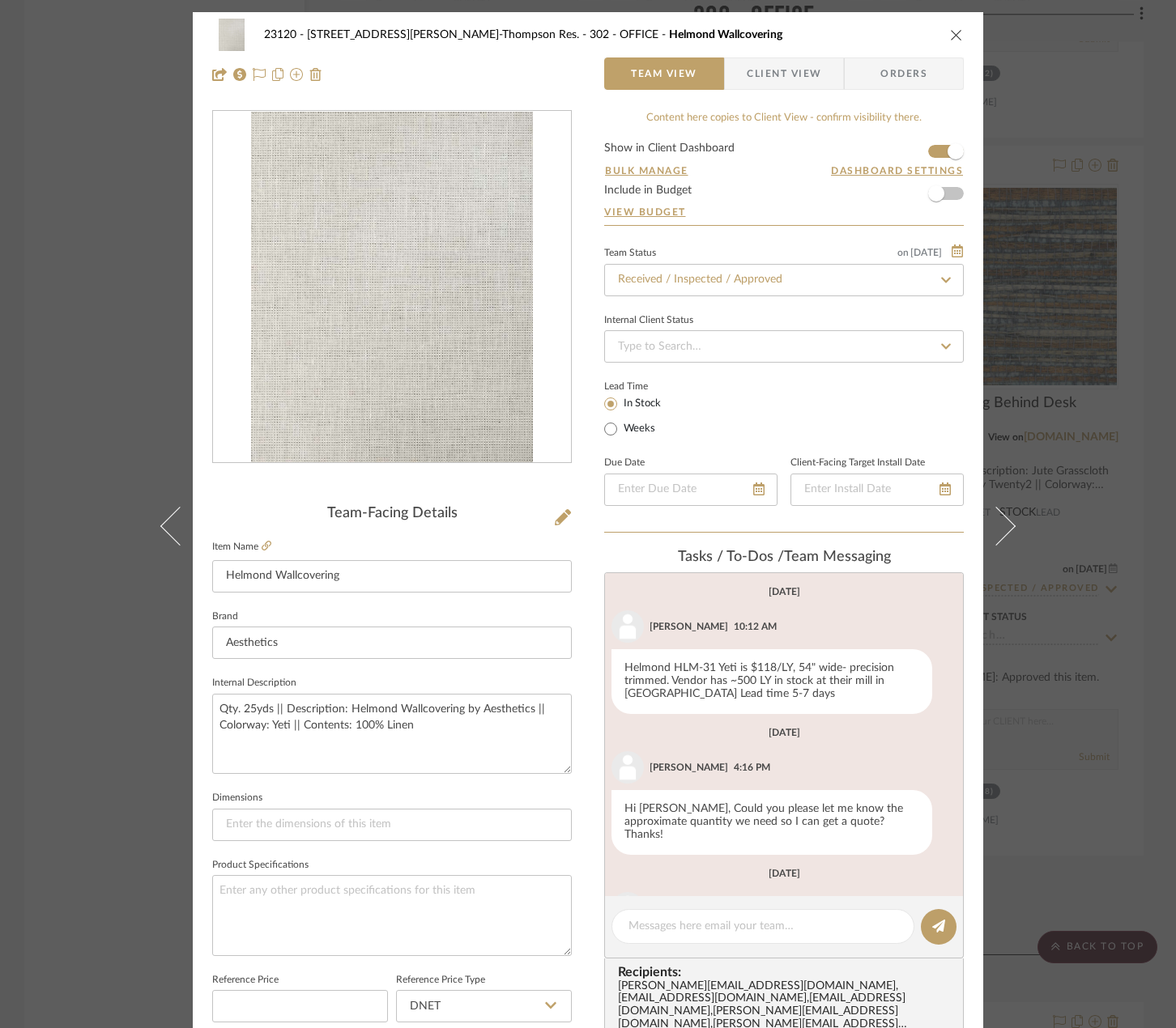
click at [13, 441] on div "23120 - [STREET_ADDRESS][PERSON_NAME], [PERSON_NAME] Res. 302 - OFFICE Helmond …" at bounding box center [588, 514] width 1176 height 1028
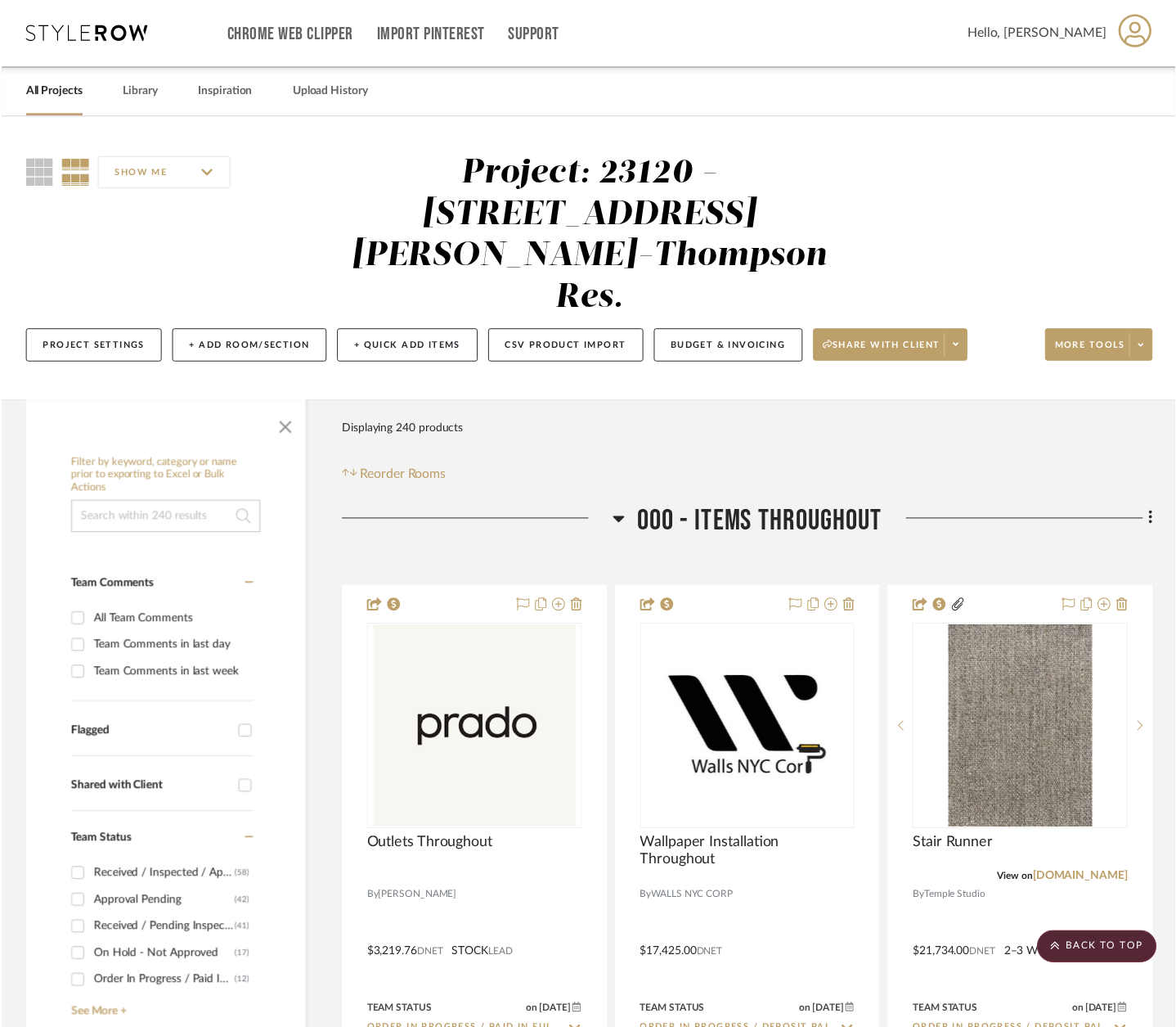
scroll to position [29612, 0]
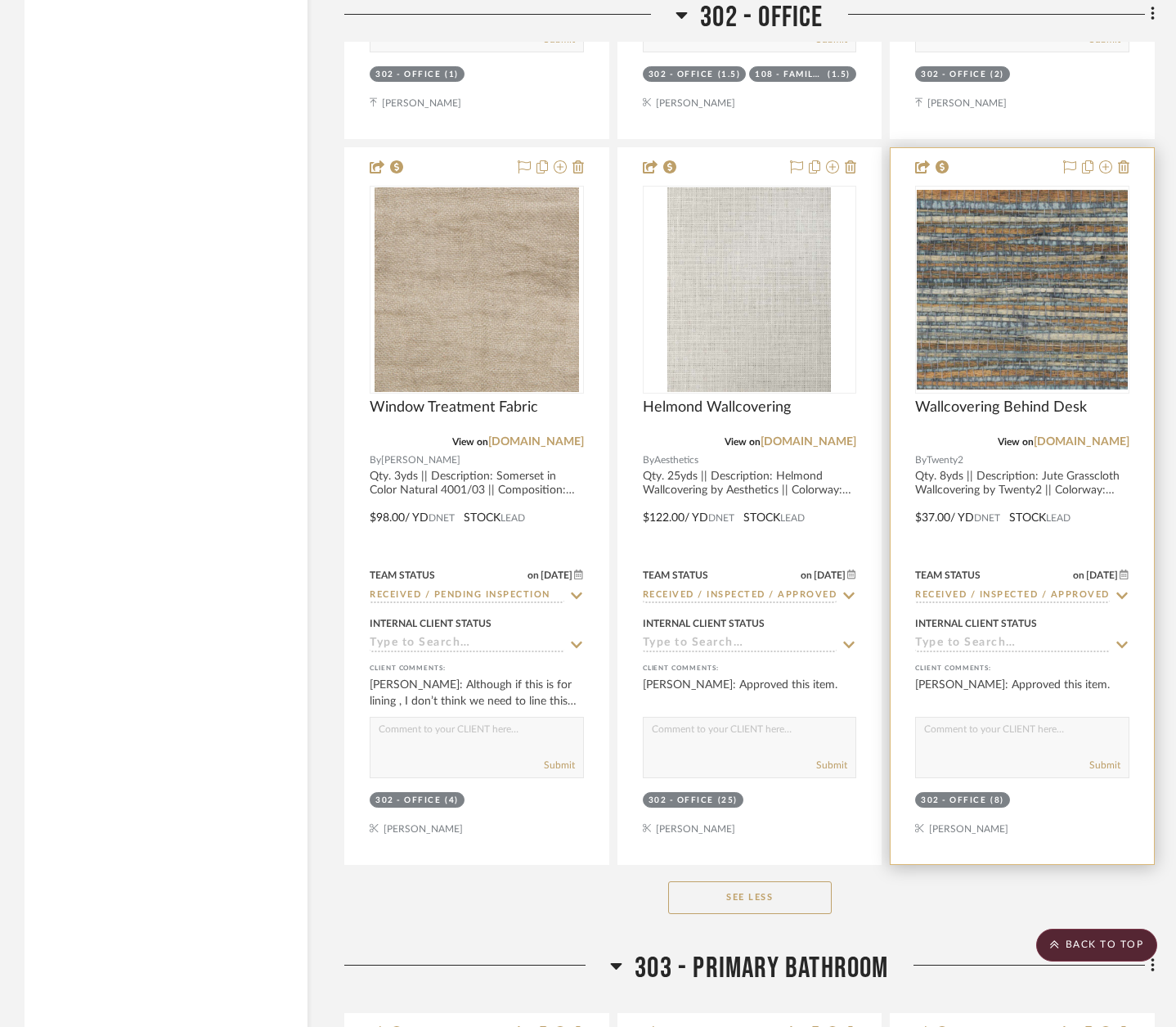
click at [1097, 411] on div at bounding box center [1022, 506] width 263 height 715
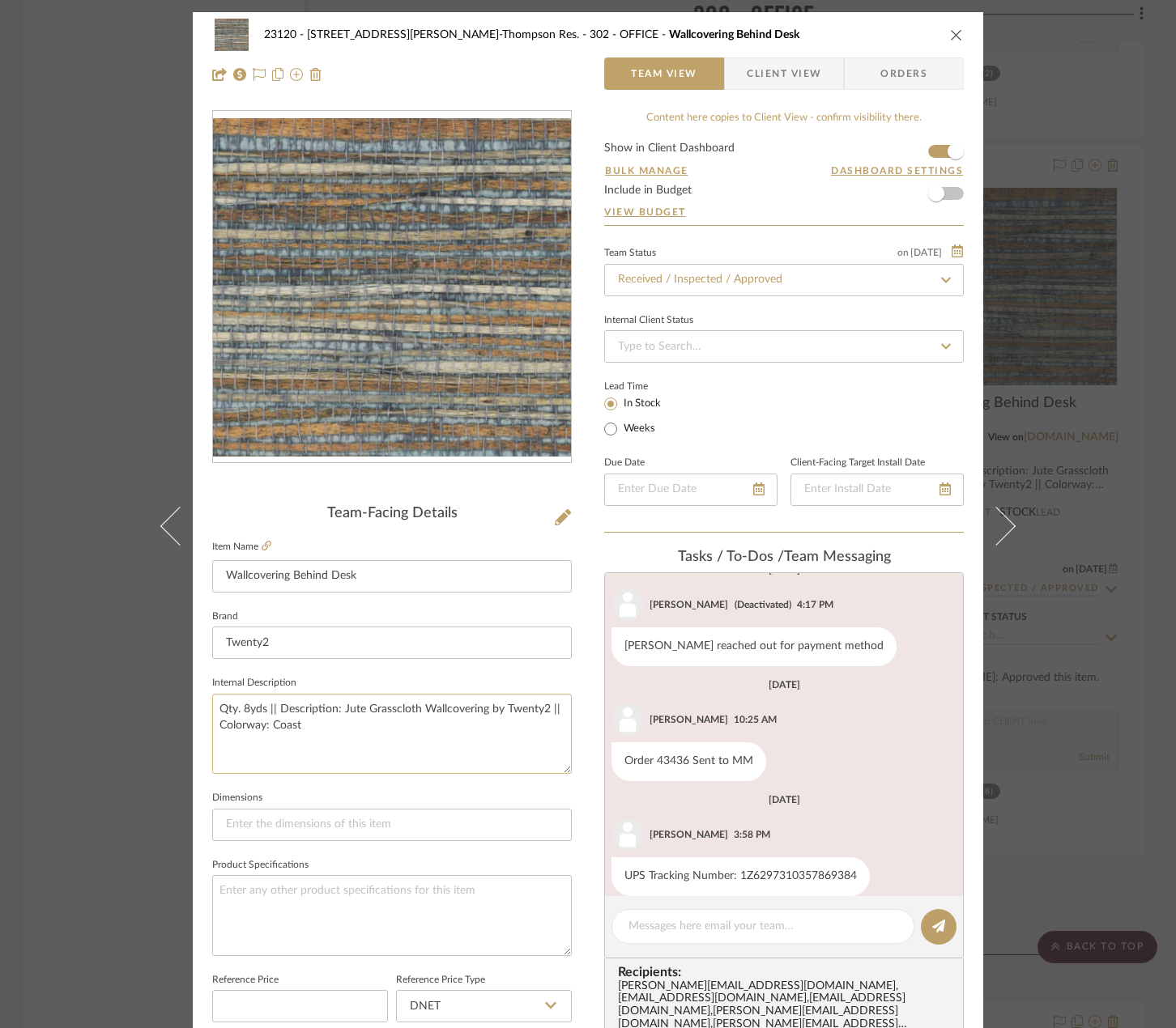
scroll to position [611, 0]
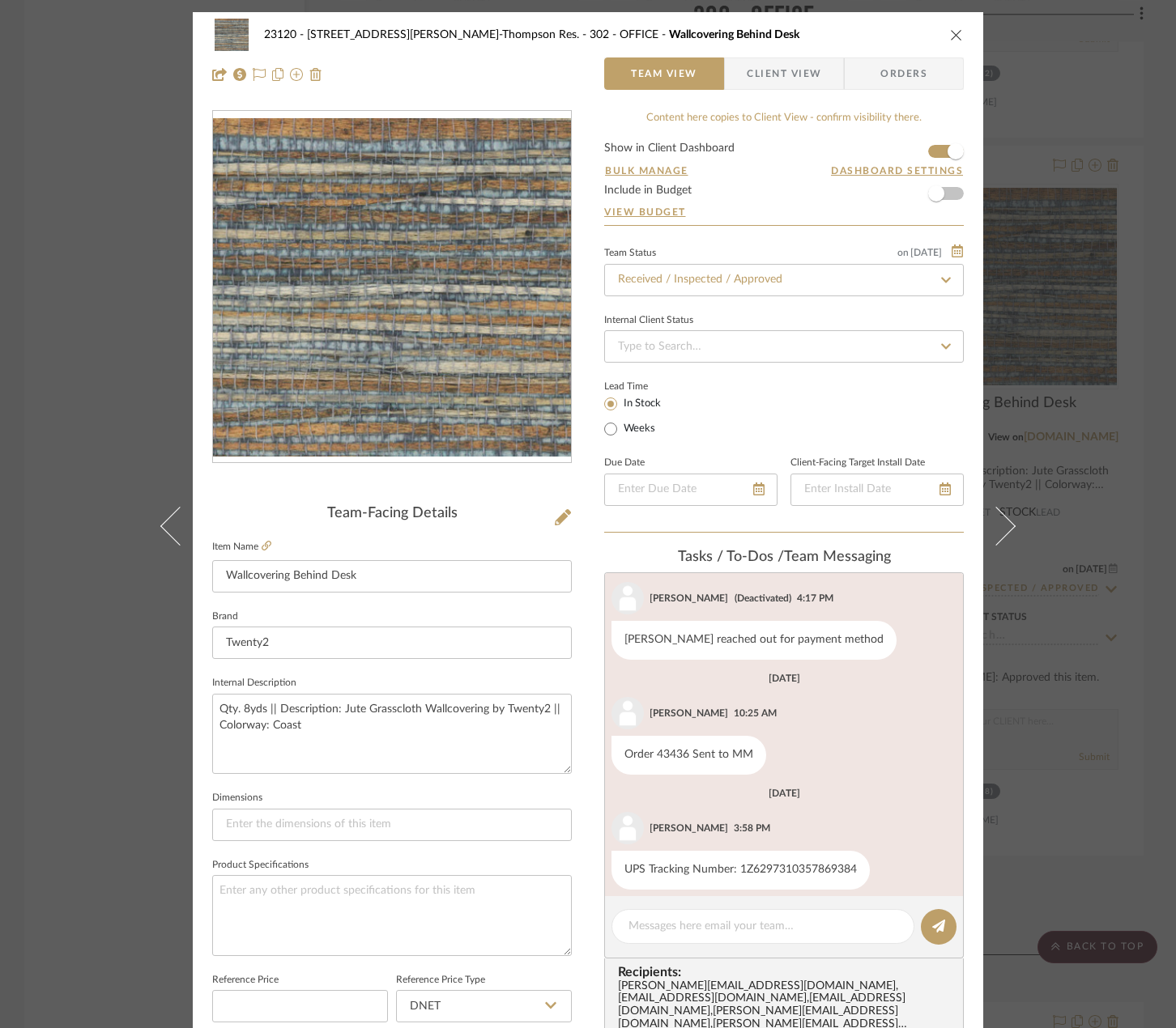
click at [70, 304] on div "23120 - [STREET_ADDRESS][PERSON_NAME], [PERSON_NAME] Res. 302 - OFFICE Wallcove…" at bounding box center [588, 514] width 1176 height 1028
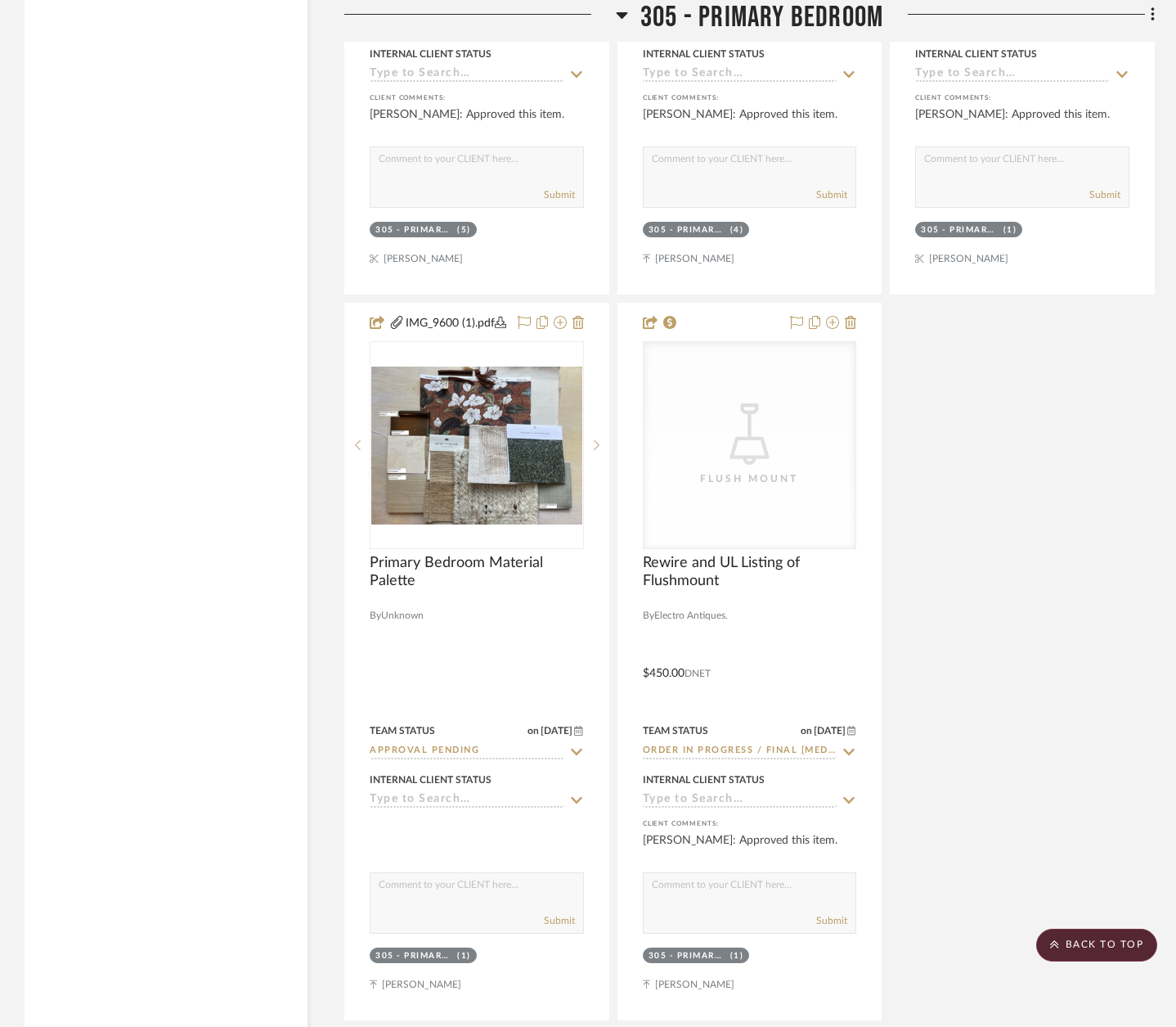
scroll to position [35885, 0]
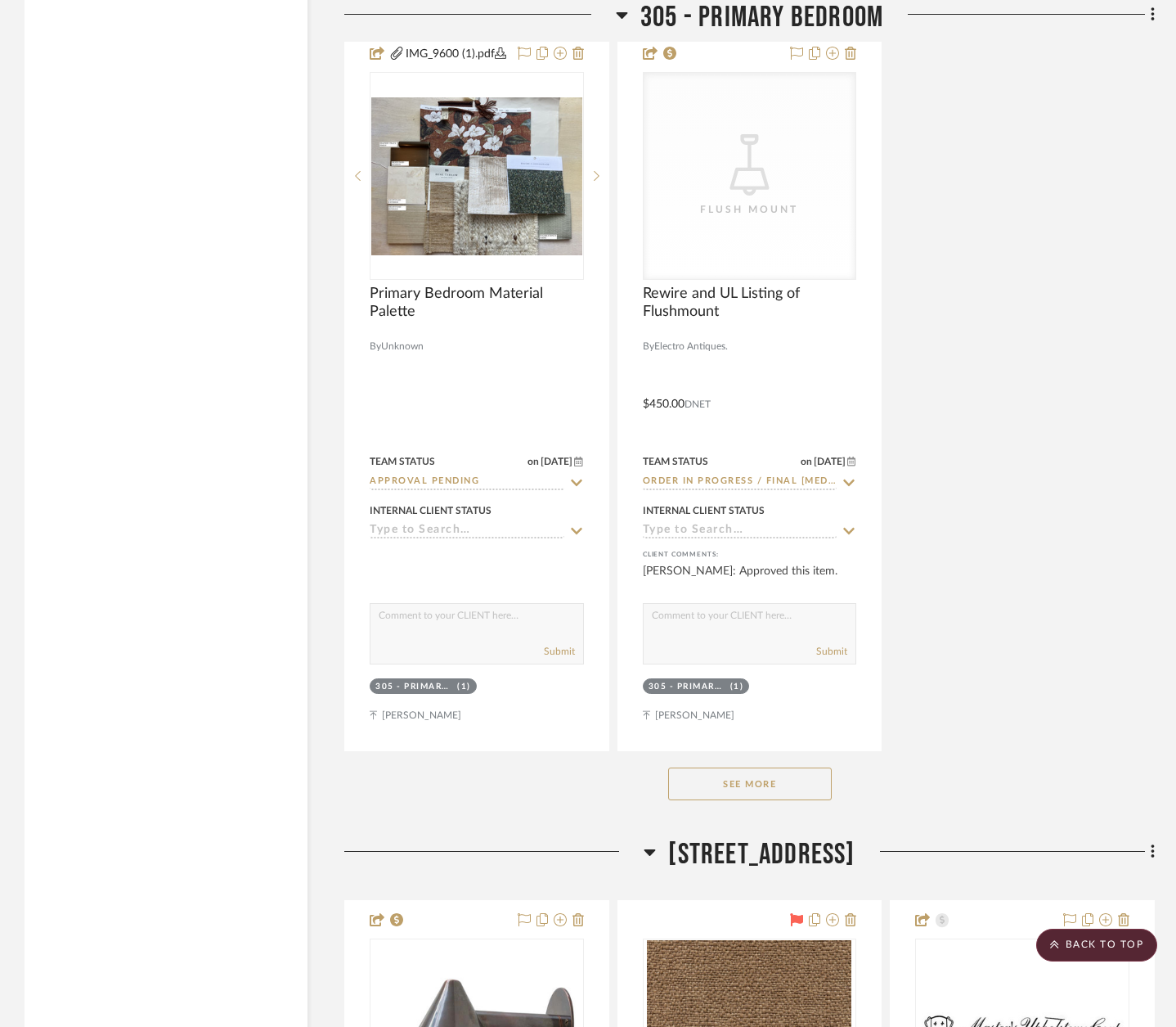
click at [773, 768] on button "See More" at bounding box center [749, 784] width 163 height 33
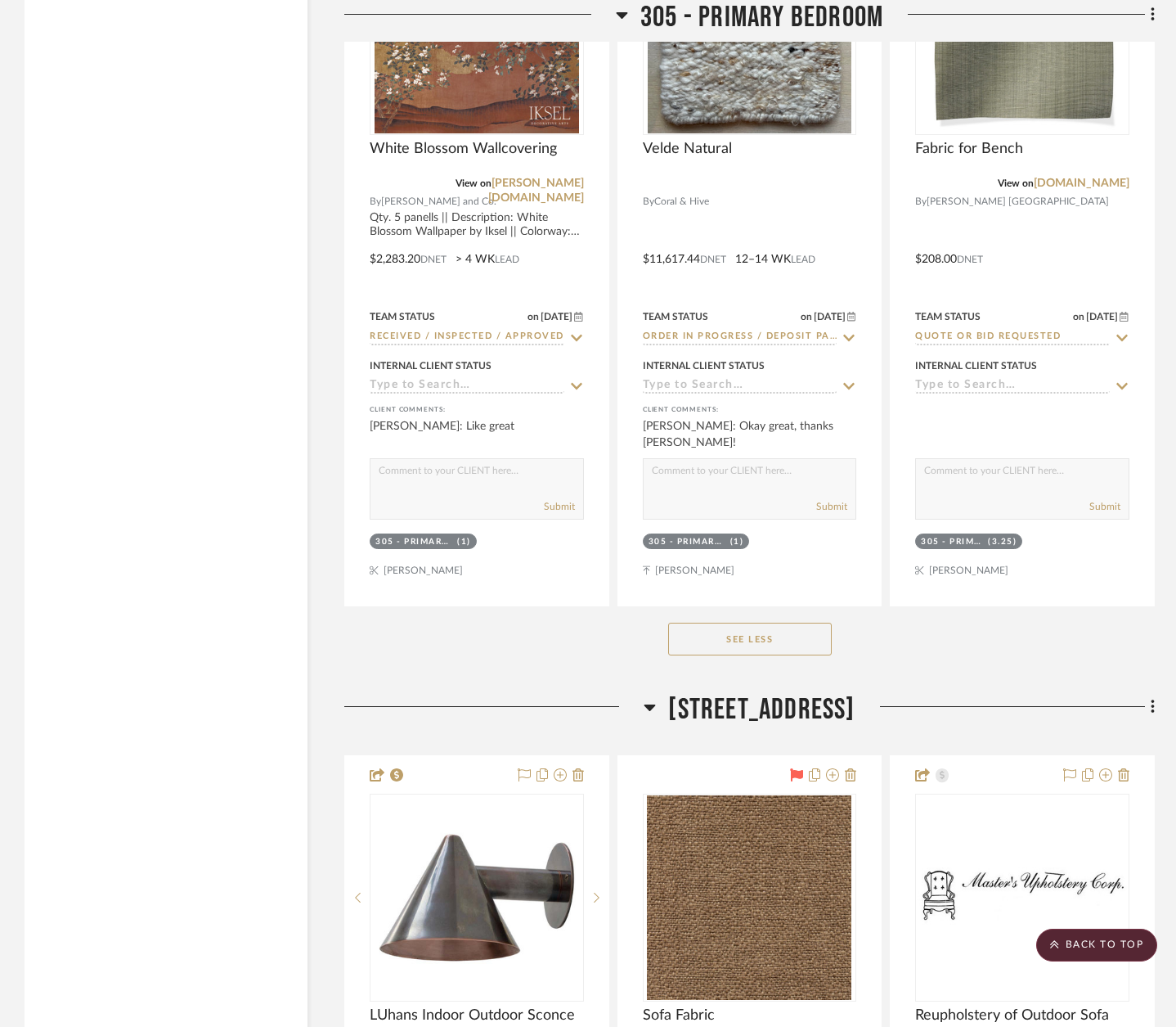
scroll to position [38912, 0]
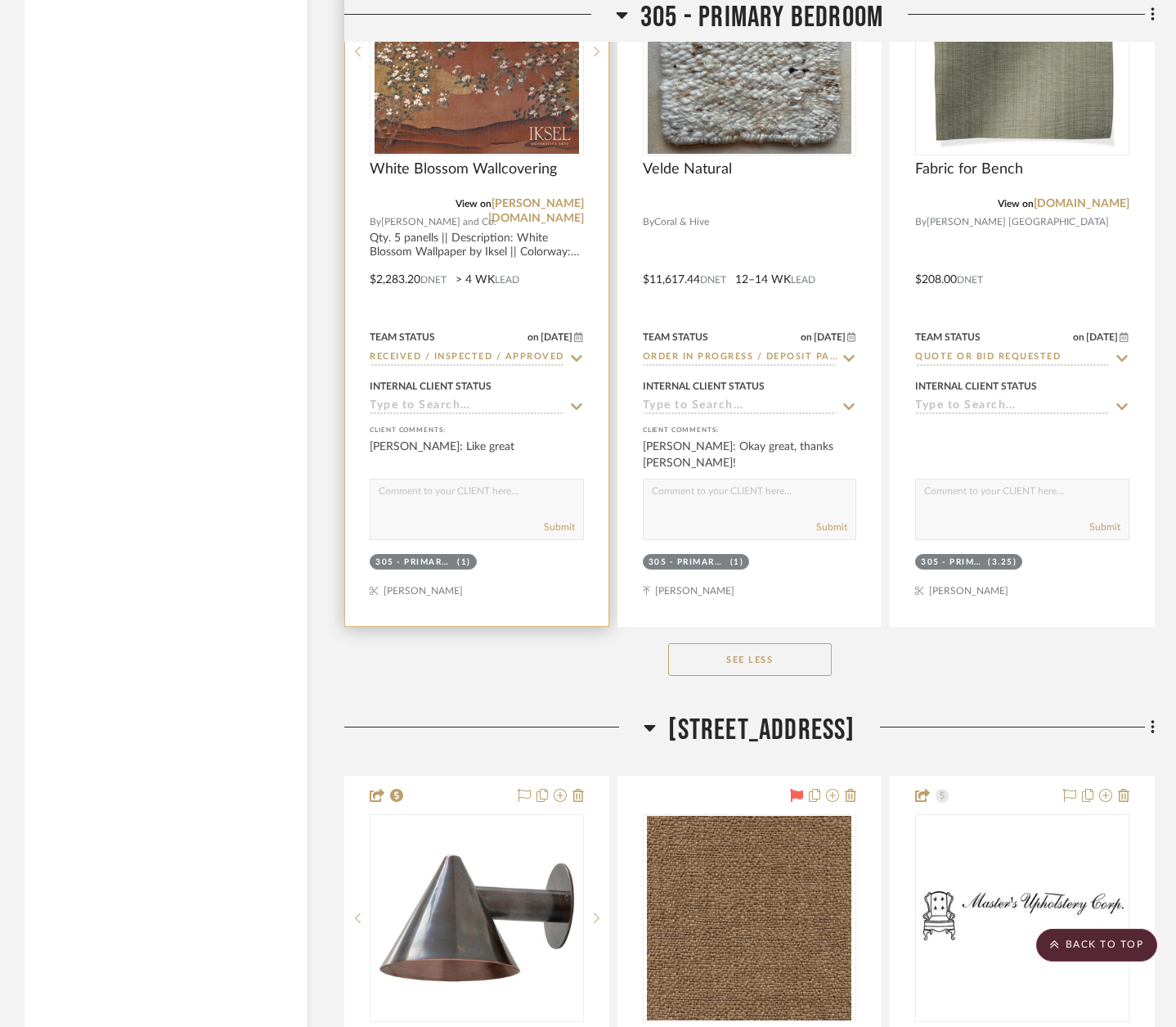
click at [536, 182] on div at bounding box center [477, 267] width 263 height 715
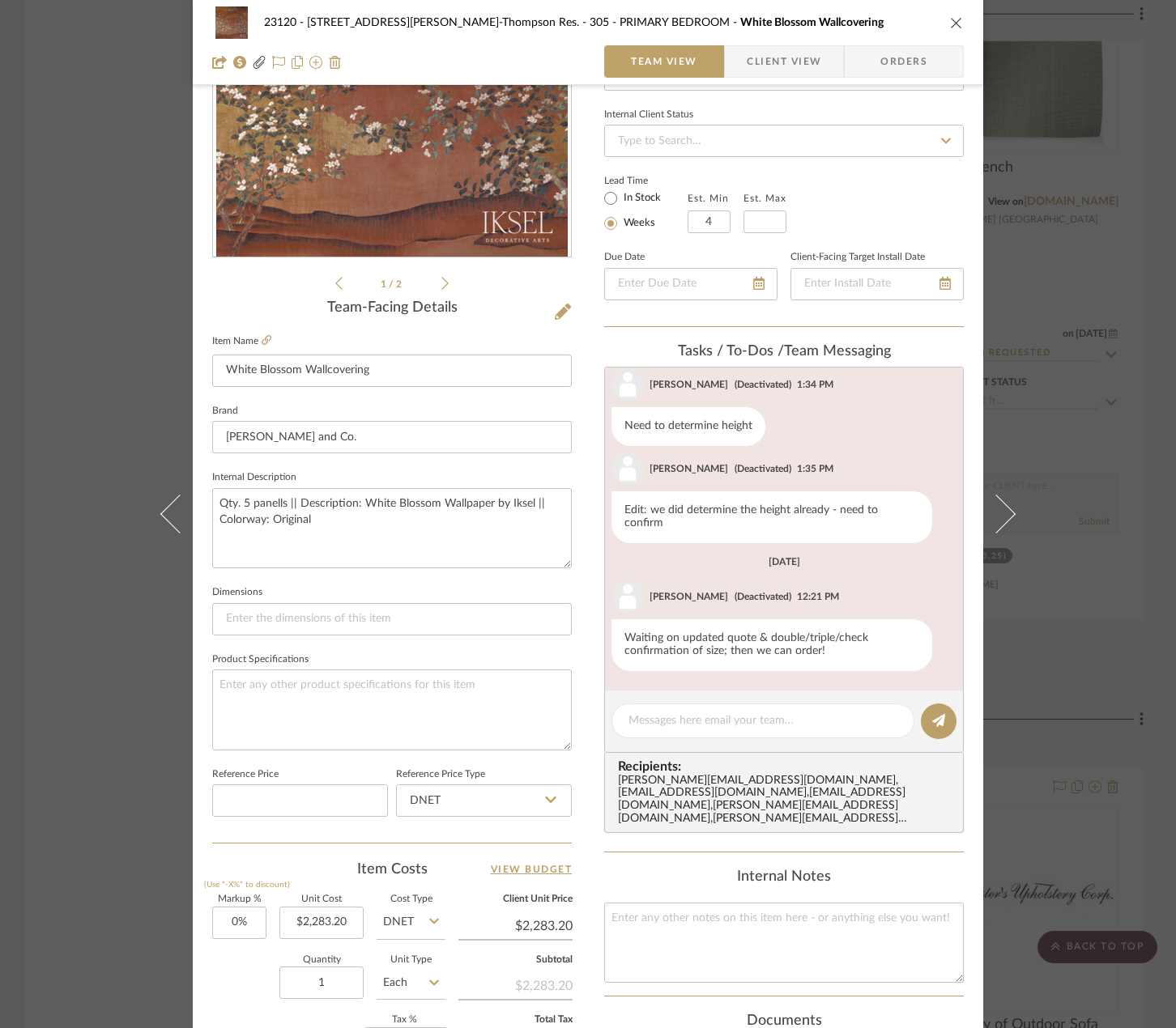
scroll to position [0, 0]
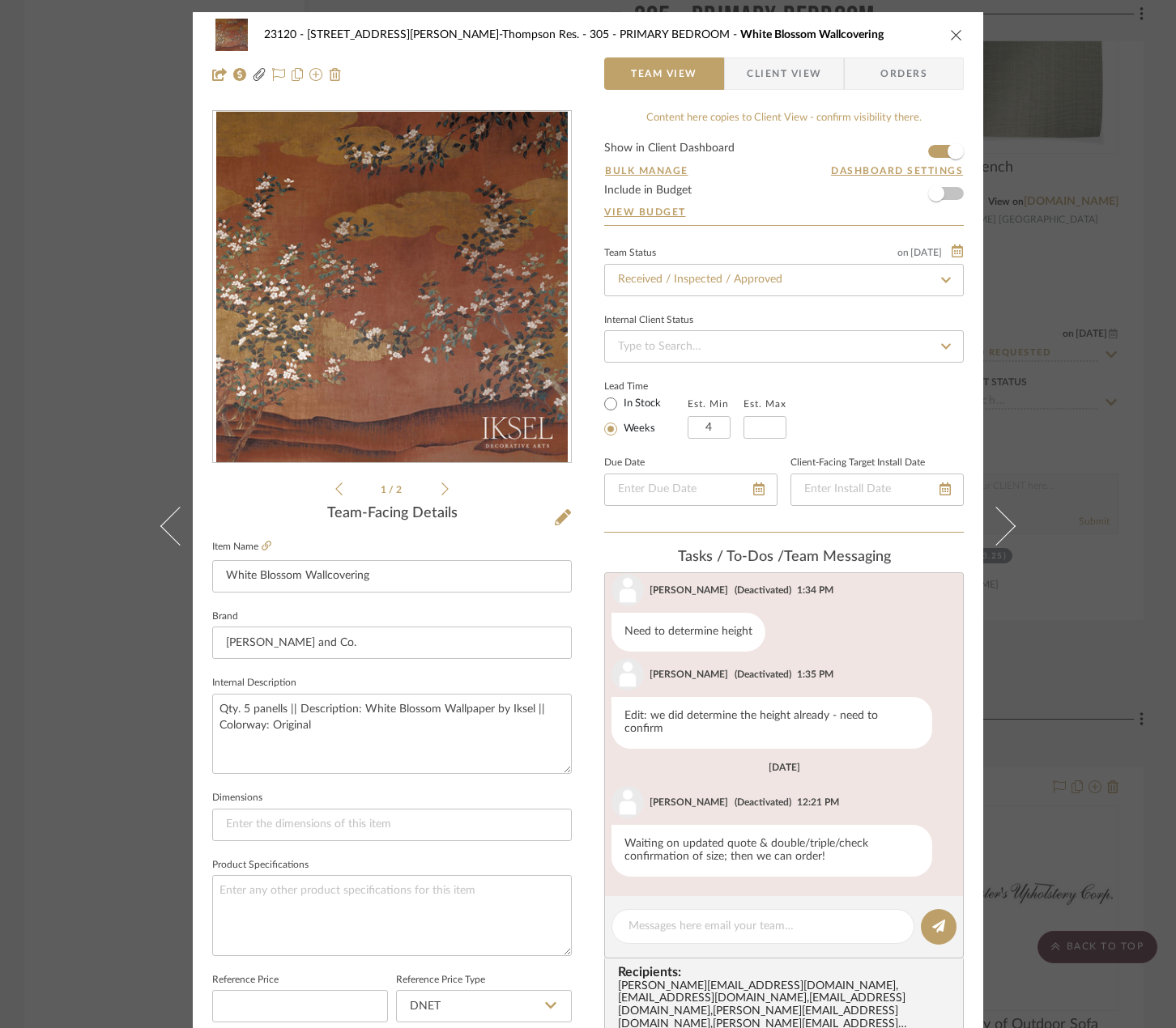
drag, startPoint x: 777, startPoint y: 77, endPoint x: 674, endPoint y: 76, distance: 103.0
click at [777, 77] on span "Client View" at bounding box center [783, 73] width 74 height 32
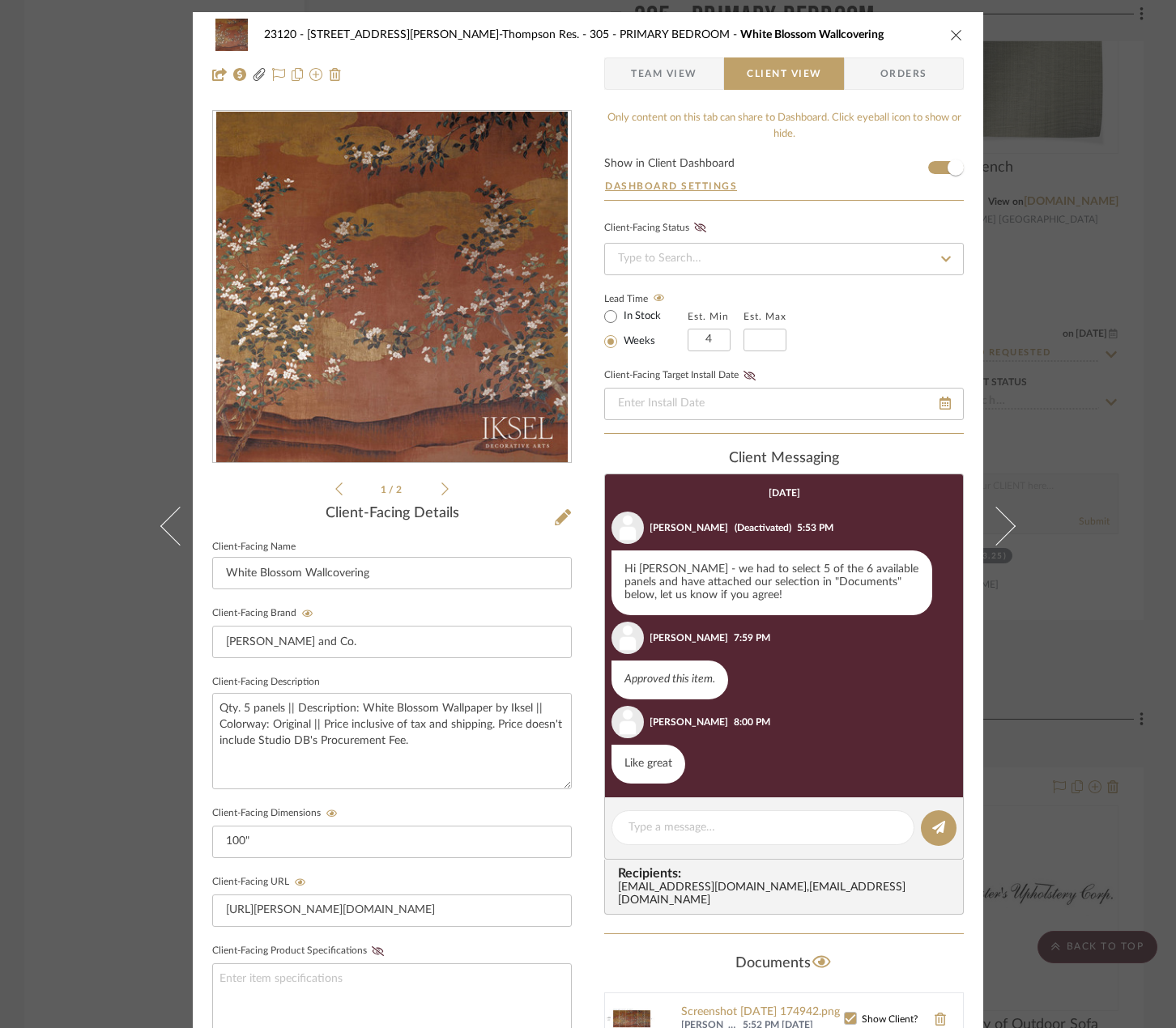
click at [25, 267] on div "23120 - [STREET_ADDRESS][PERSON_NAME]-Thompson Res. 305 - PRIMARY BEDROOM White…" at bounding box center [588, 514] width 1176 height 1028
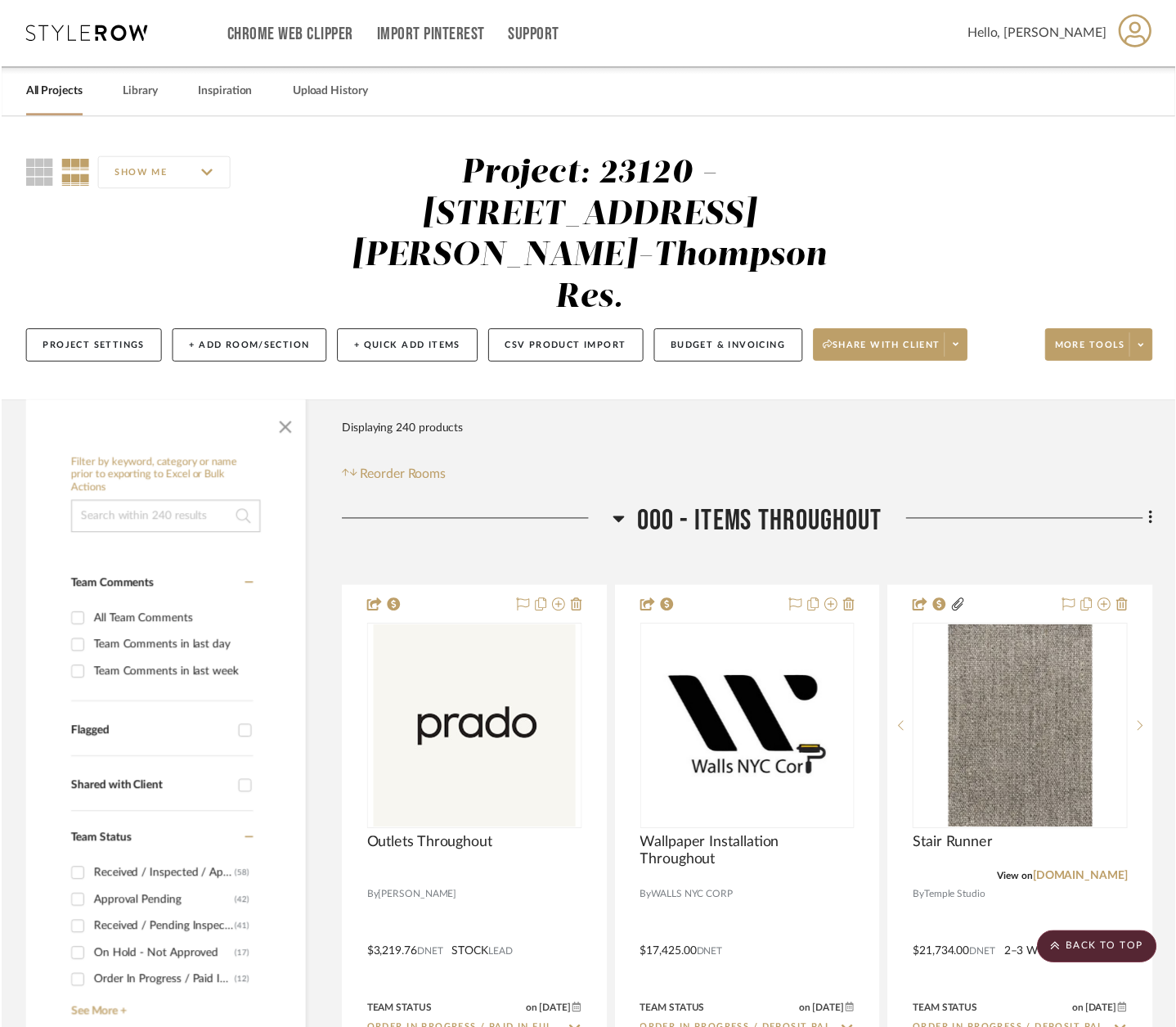
scroll to position [38912, 0]
